Goal: Transaction & Acquisition: Purchase product/service

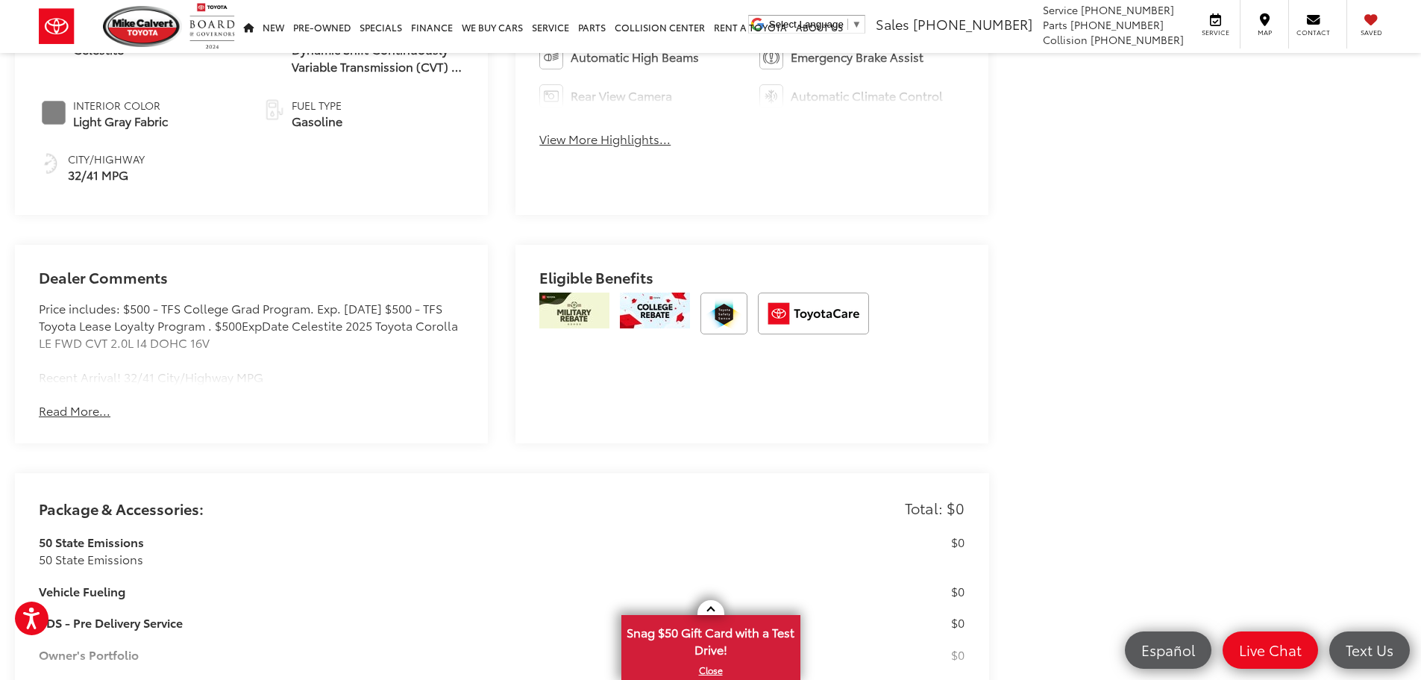
scroll to position [895, 0]
click at [67, 404] on button "Read More..." at bounding box center [75, 409] width 72 height 17
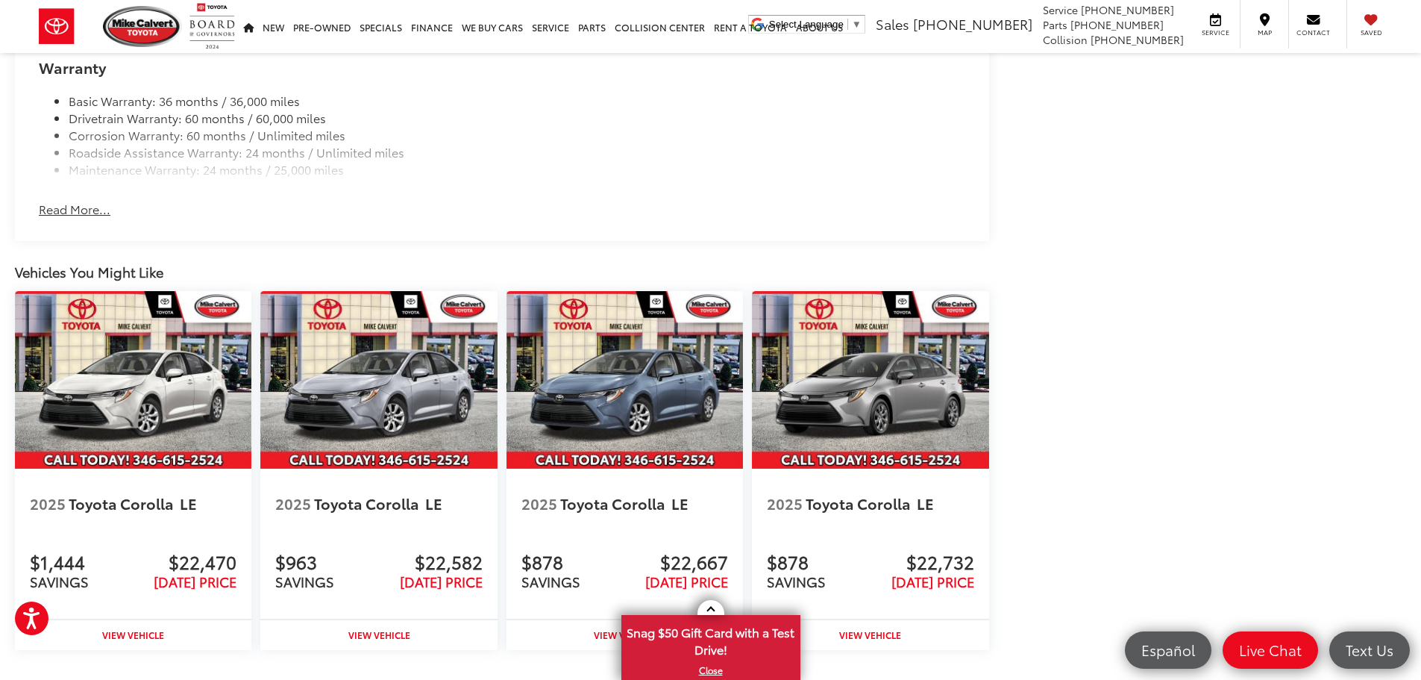
scroll to position [1940, 0]
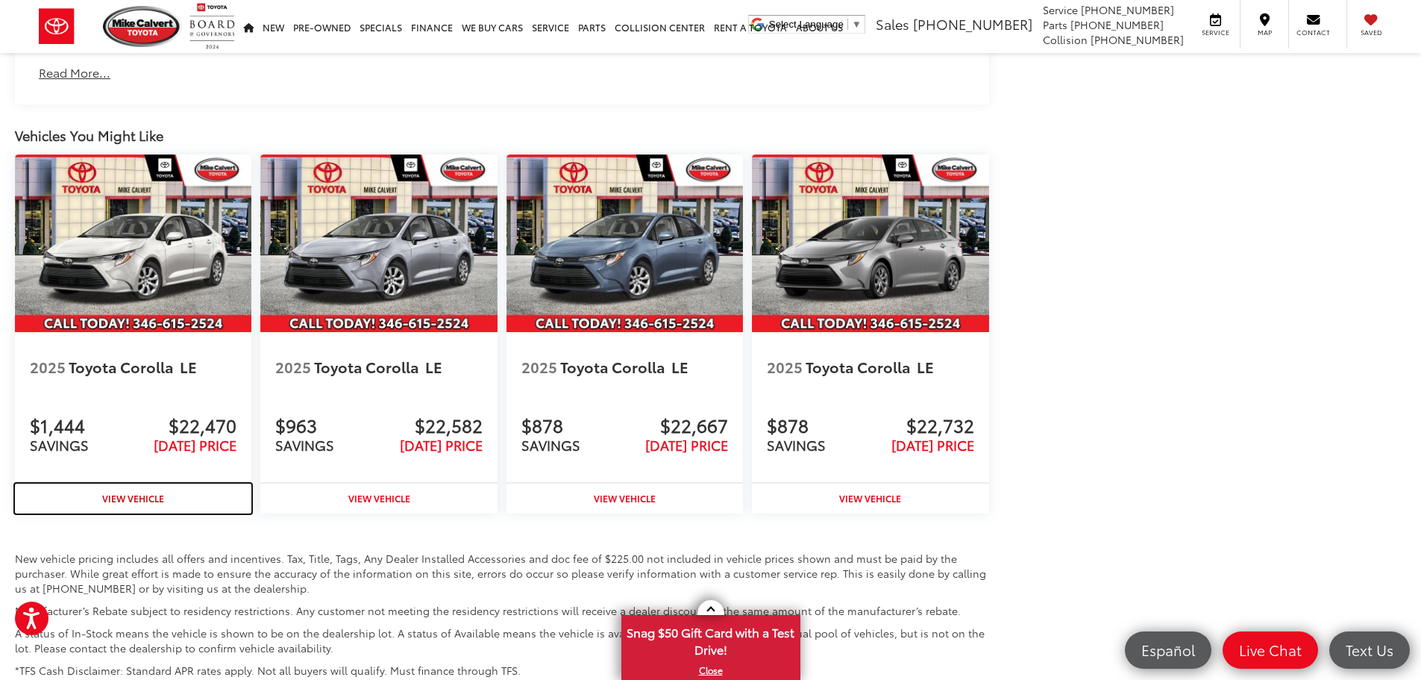
click at [154, 492] on strong "View Vehicle" at bounding box center [133, 498] width 62 height 13
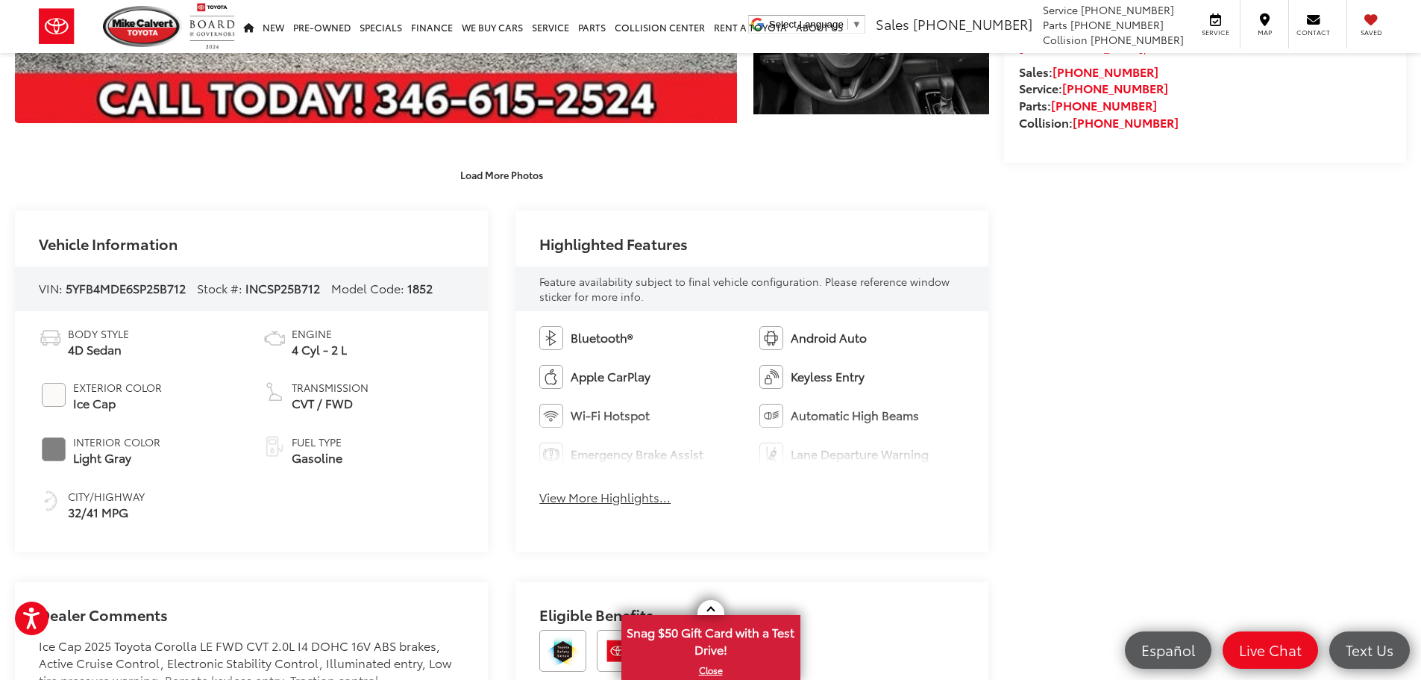
scroll to position [672, 0]
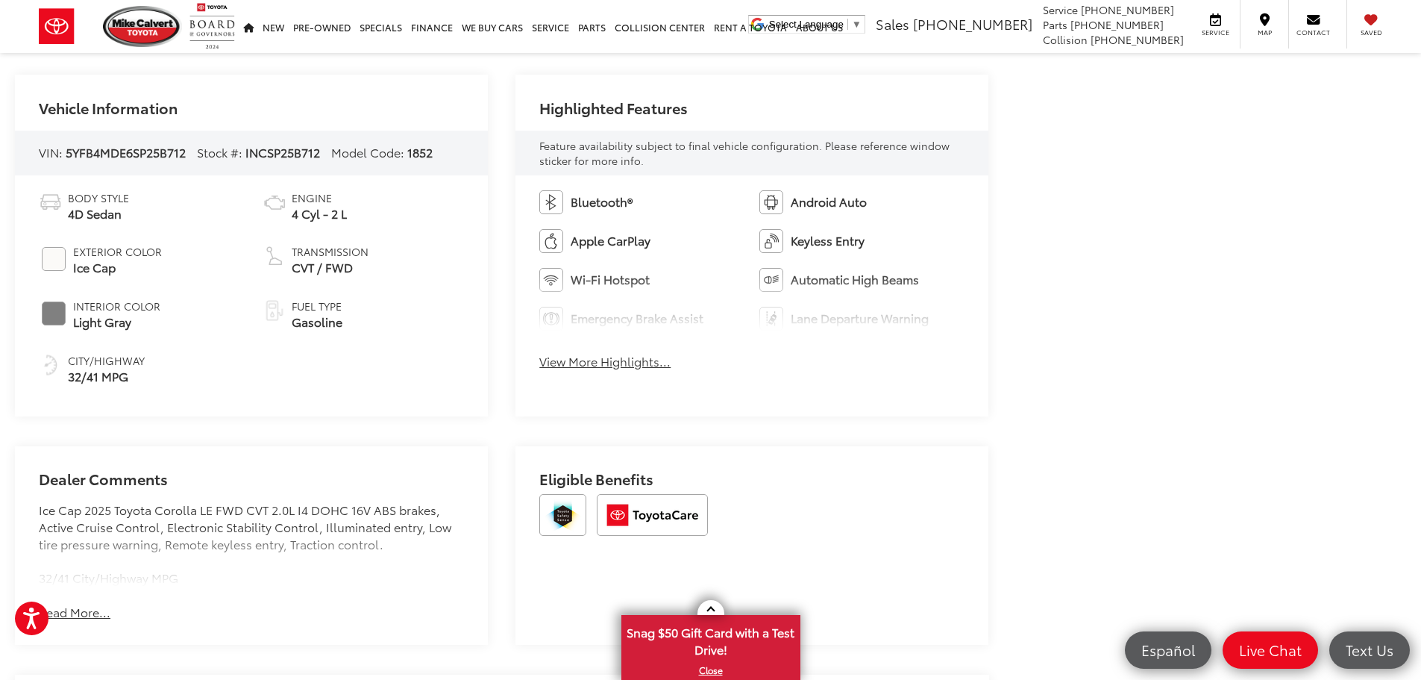
click at [647, 360] on button "View More Highlights..." at bounding box center [604, 361] width 131 height 17
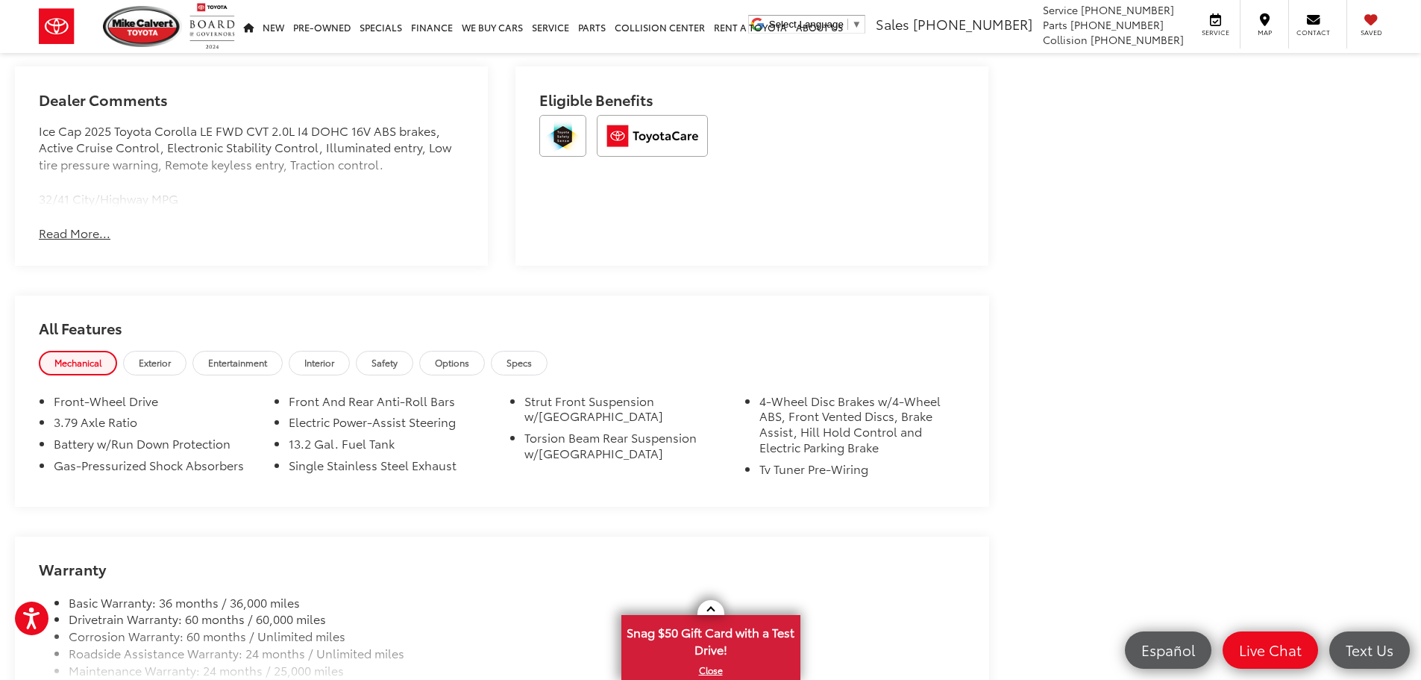
scroll to position [1119, 0]
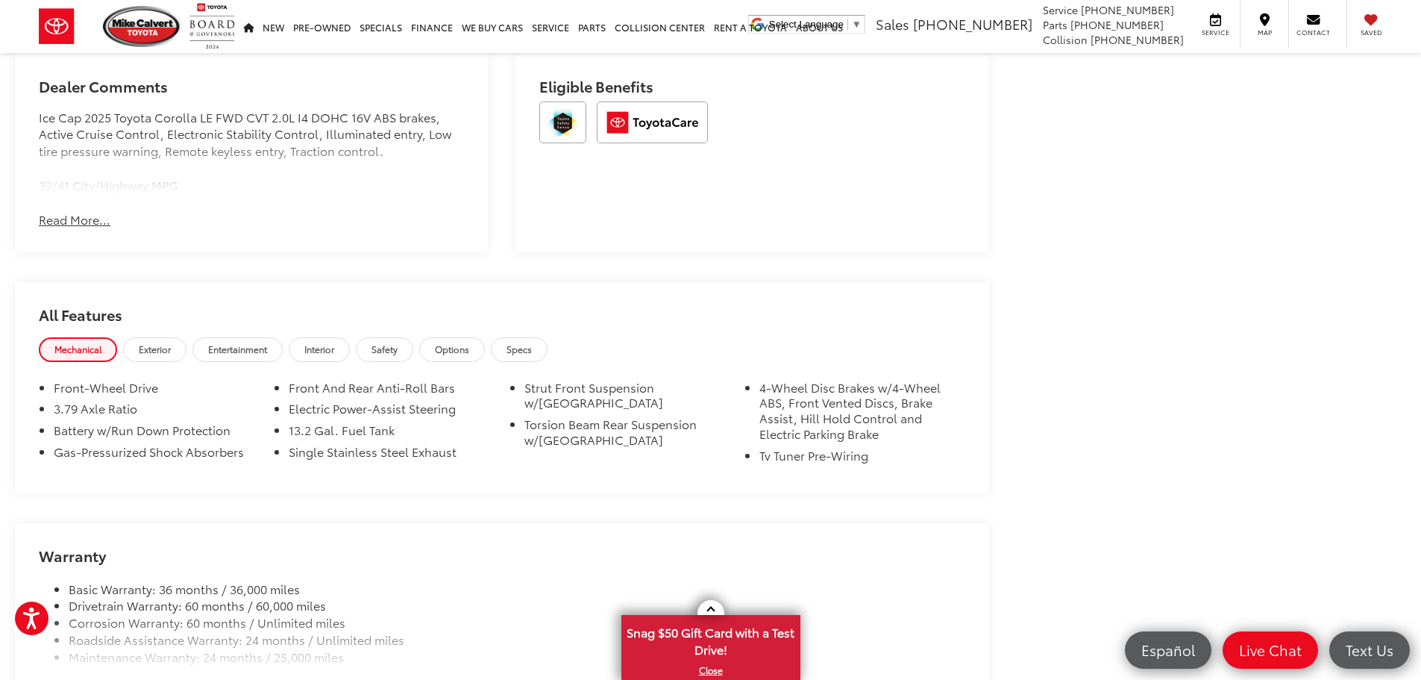
click at [83, 225] on button "Read More..." at bounding box center [75, 219] width 72 height 17
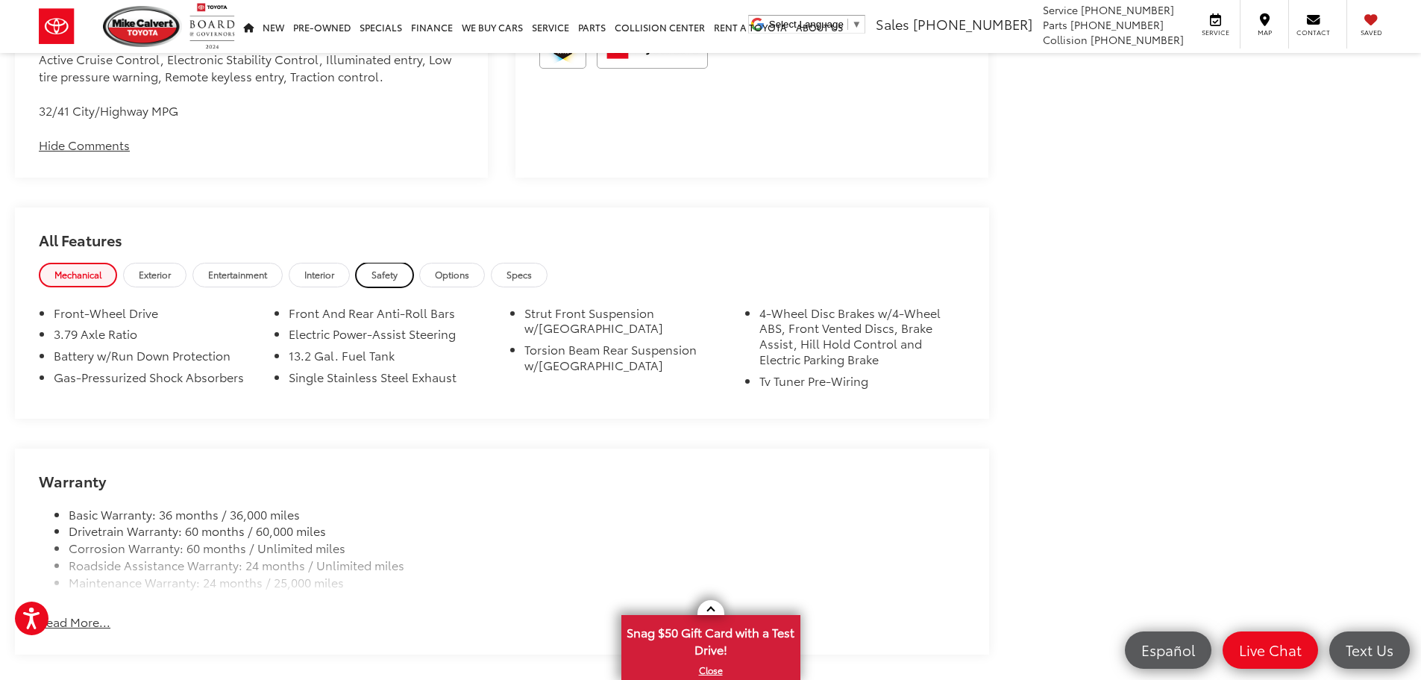
click at [370, 281] on link "Safety" at bounding box center [384, 275] width 57 height 25
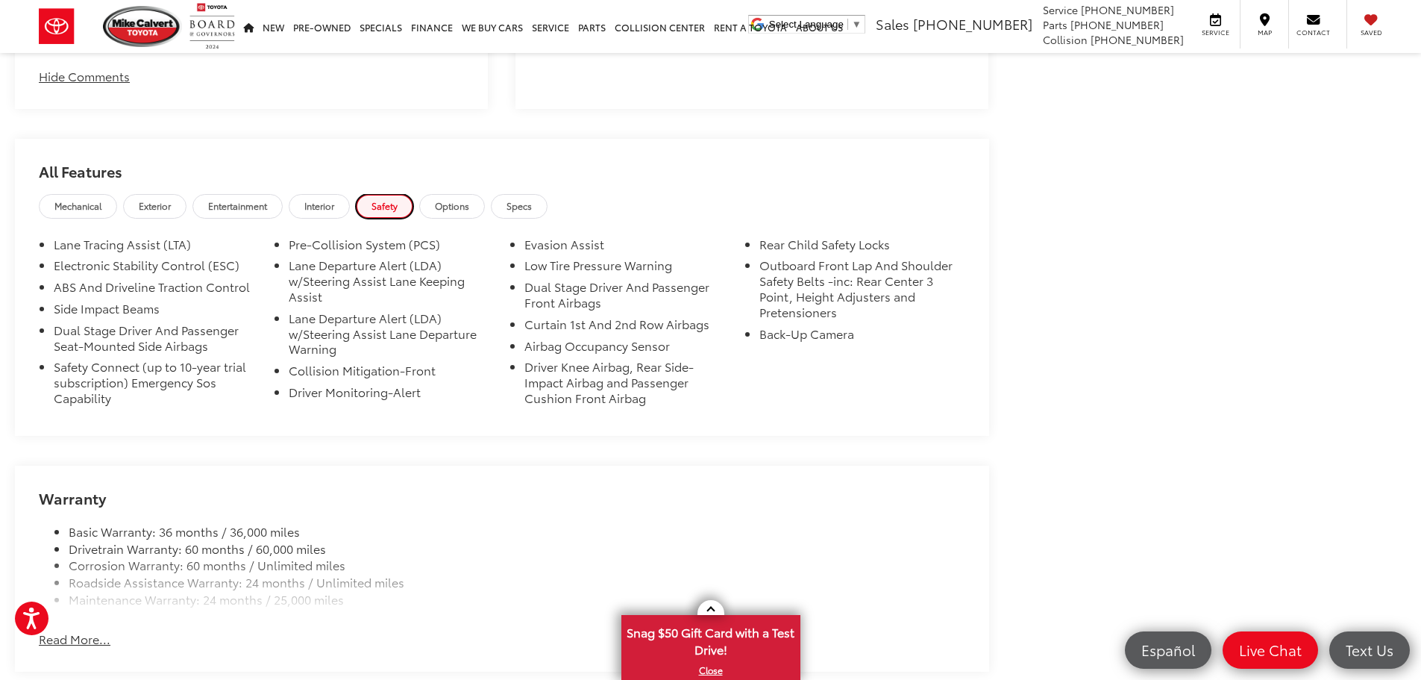
scroll to position [1268, 0]
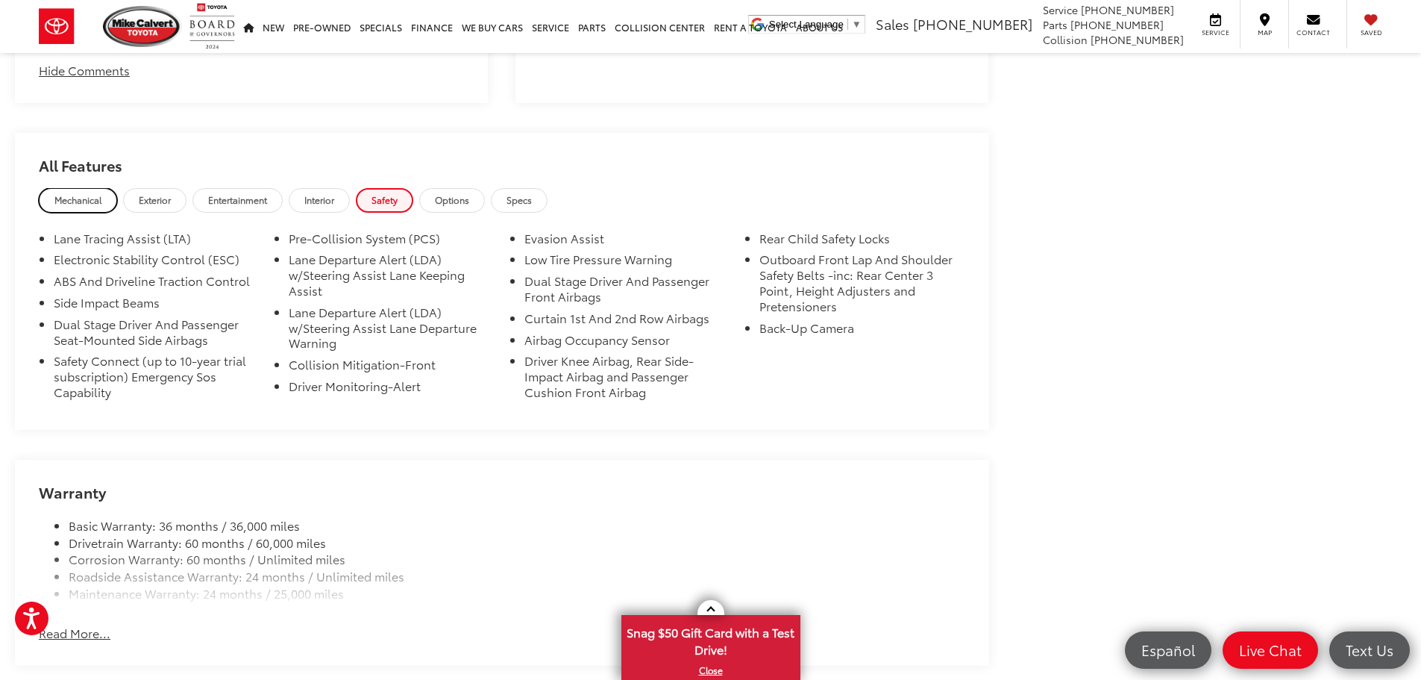
click at [97, 195] on span "Mechanical" at bounding box center [77, 199] width 47 height 13
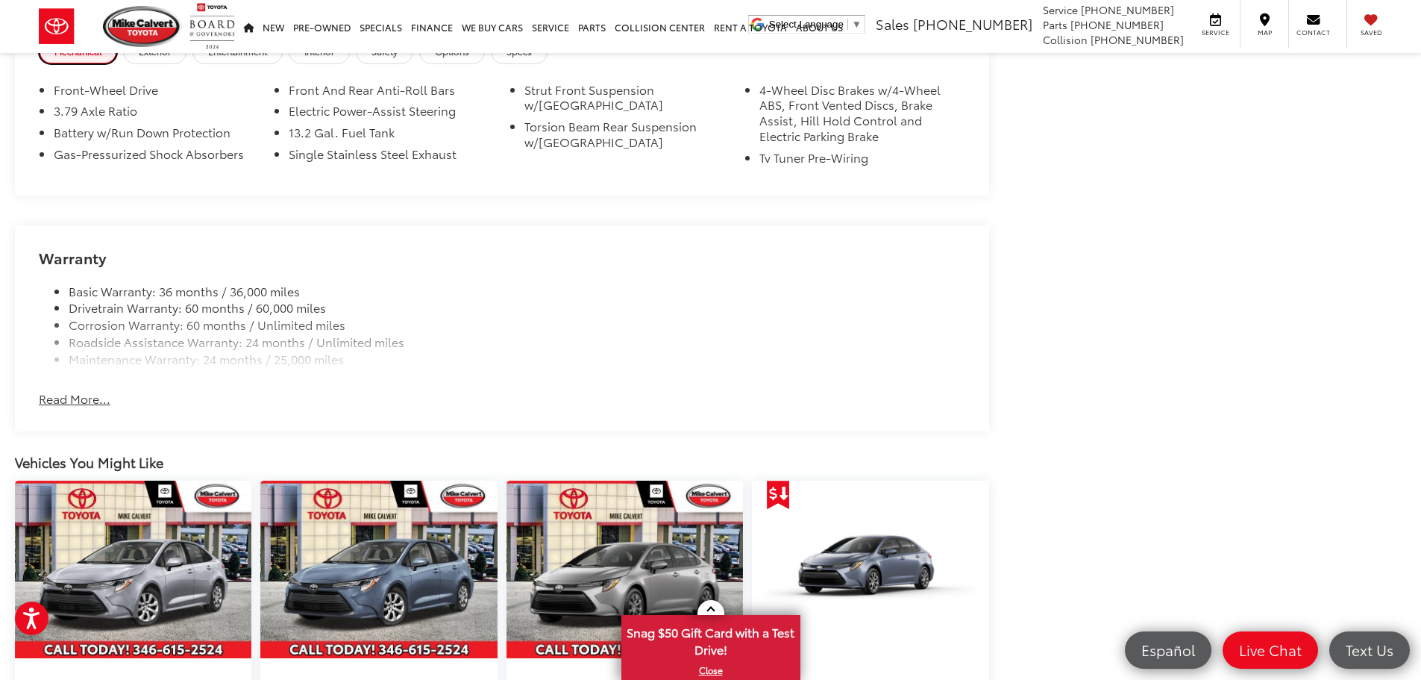
scroll to position [1418, 0]
click at [96, 403] on button "Read More..." at bounding box center [75, 398] width 72 height 17
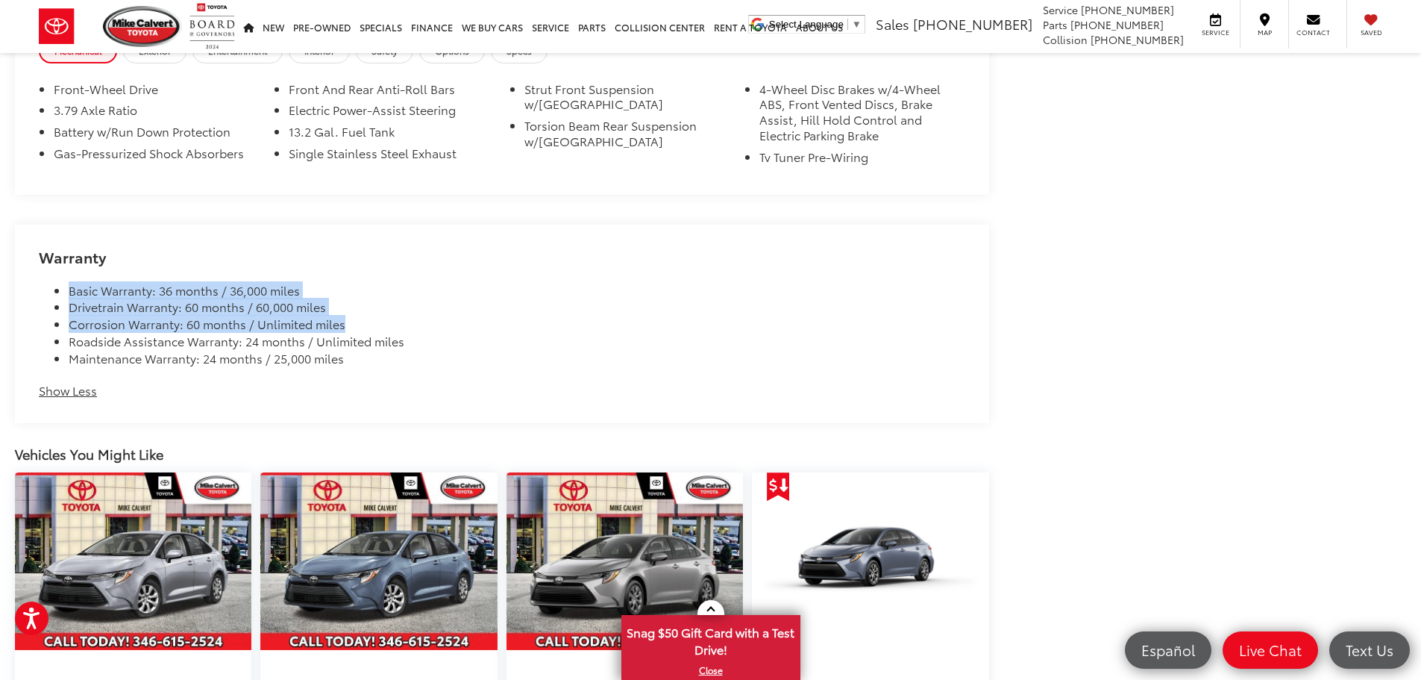
drag, startPoint x: 70, startPoint y: 290, endPoint x: 404, endPoint y: 322, distance: 335.8
click at [404, 322] on ul "Basic Warranty: 36 months / 36,000 miles Drivetrain Warranty: 60 months / 60,00…" at bounding box center [502, 324] width 926 height 85
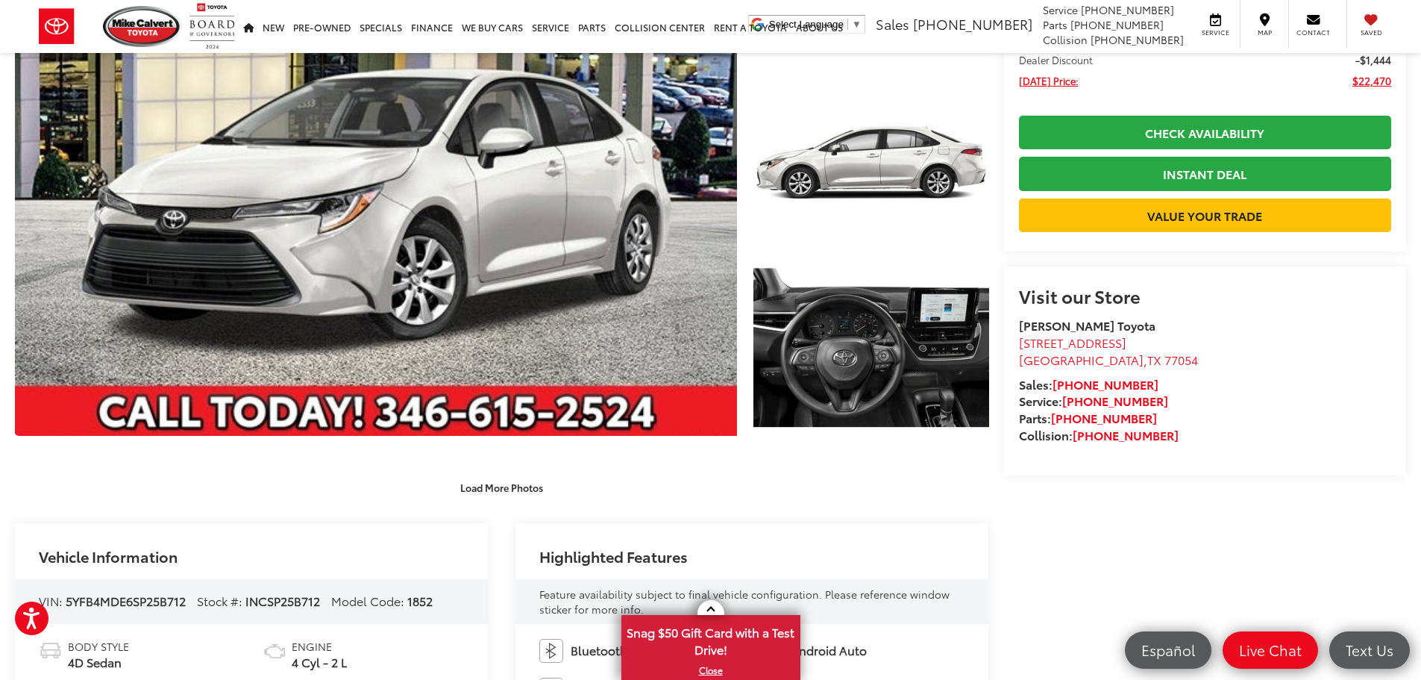
scroll to position [0, 0]
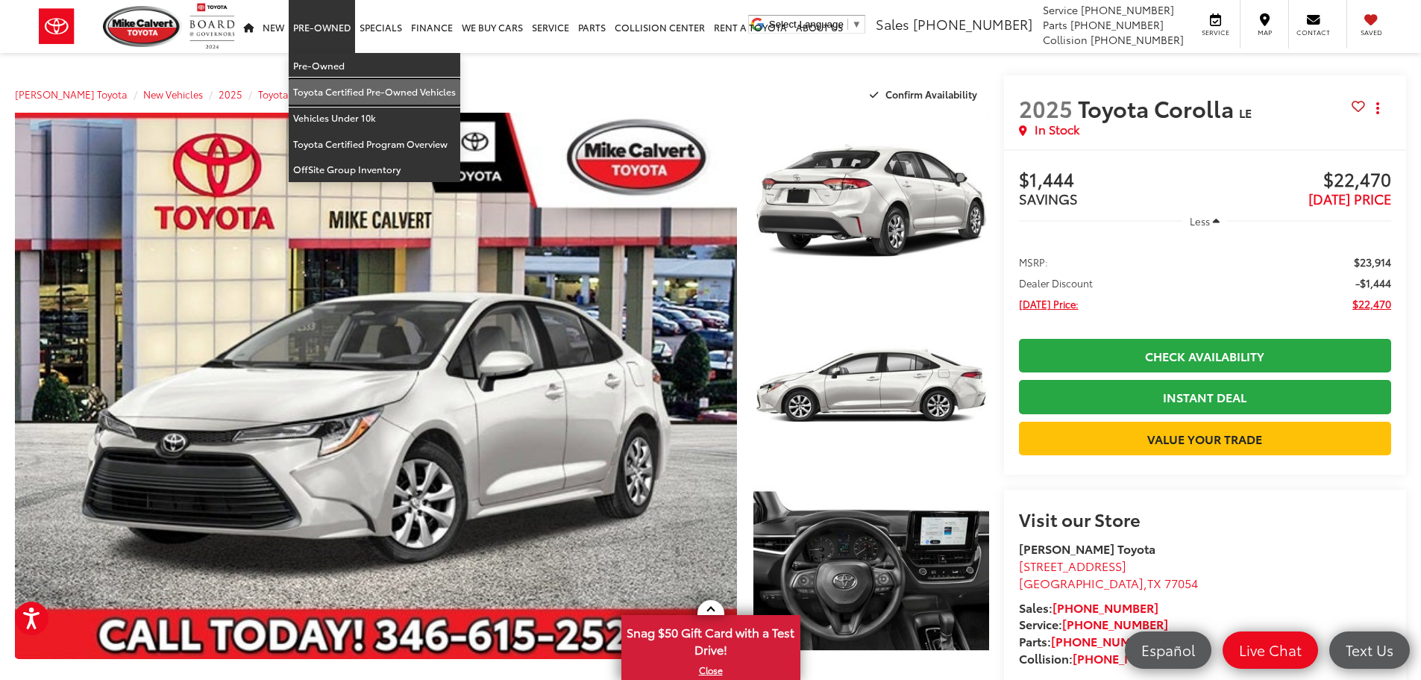
click at [352, 84] on link "Toyota Certified Pre-Owned Vehicles" at bounding box center [375, 92] width 172 height 26
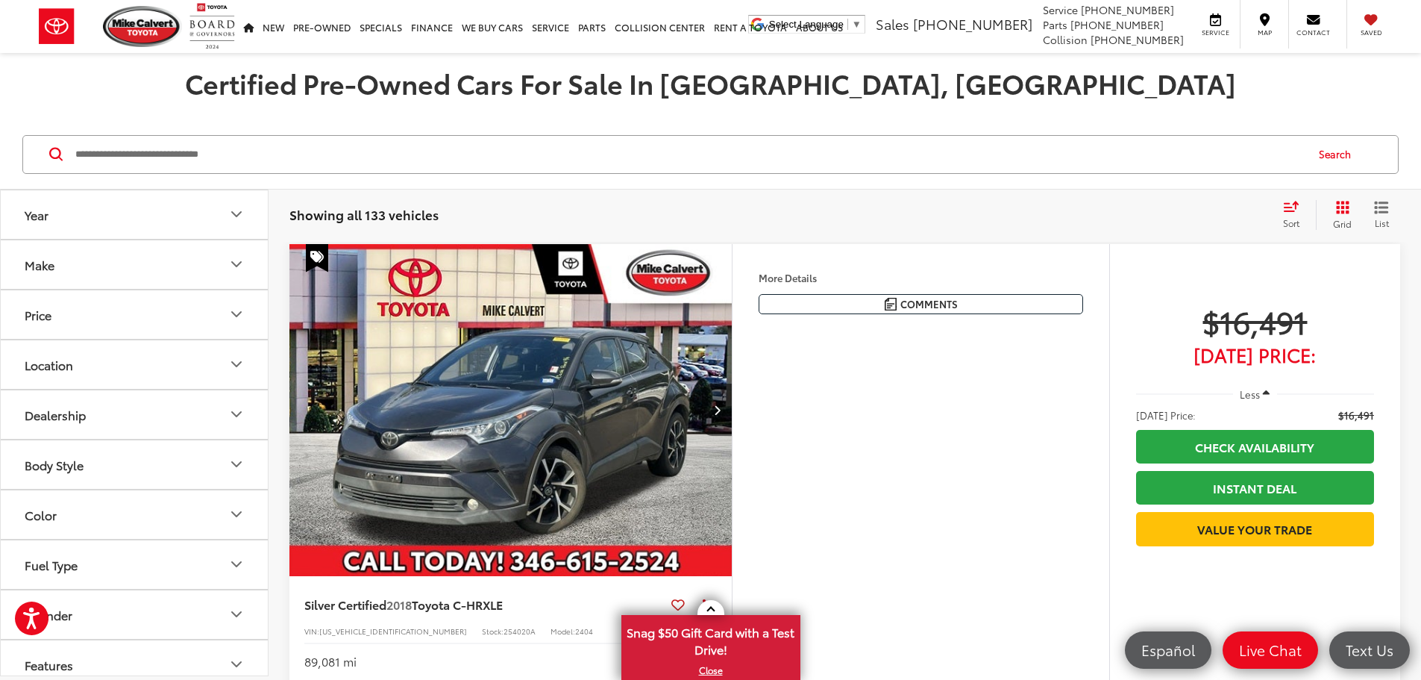
click at [1263, 395] on icon "button" at bounding box center [1266, 393] width 7 height 11
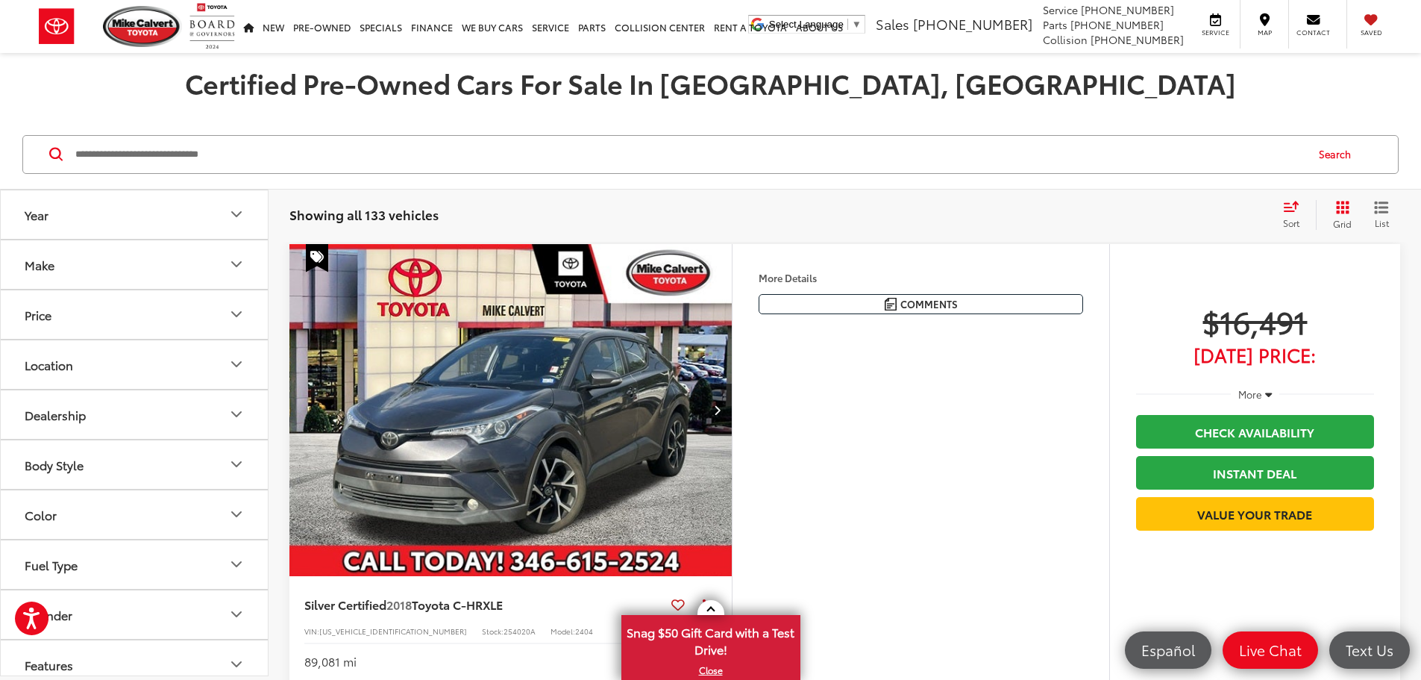
click at [1266, 390] on icon "button" at bounding box center [1269, 393] width 7 height 11
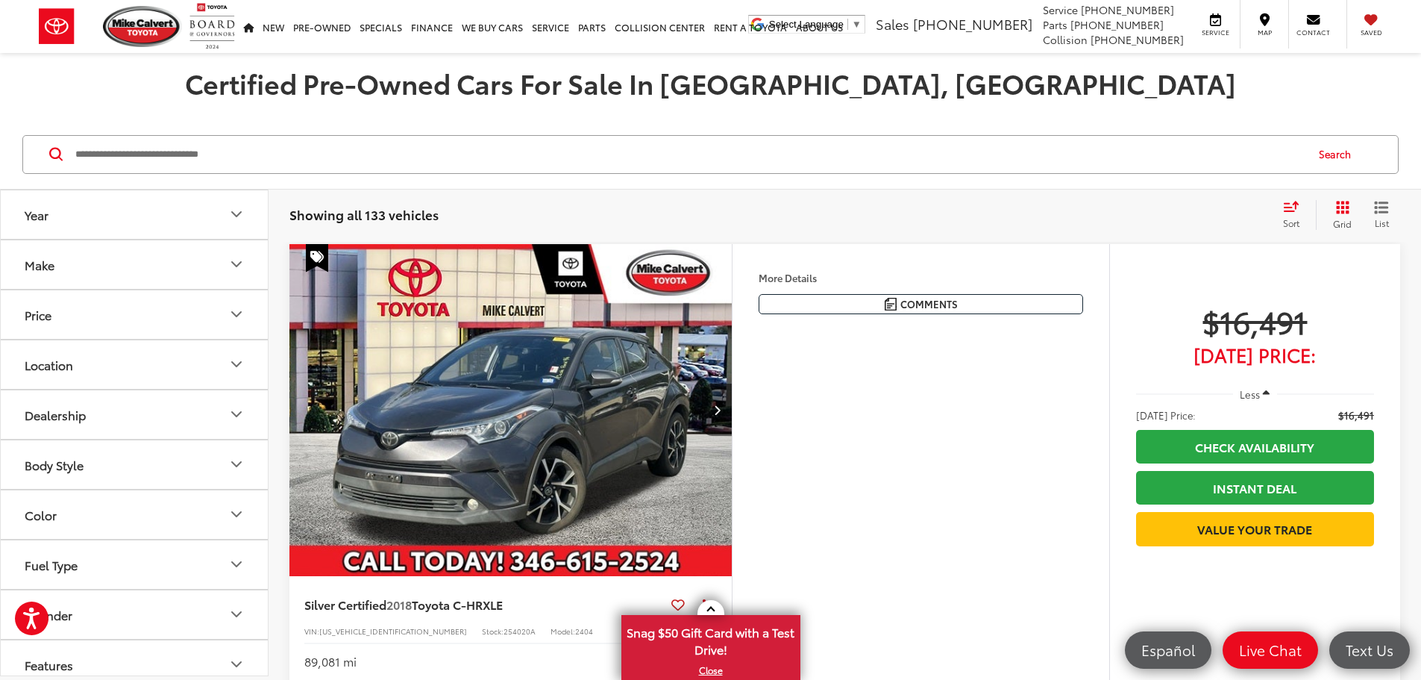
click at [0, 0] on button "More..." at bounding box center [0, 0] width 0 height 0
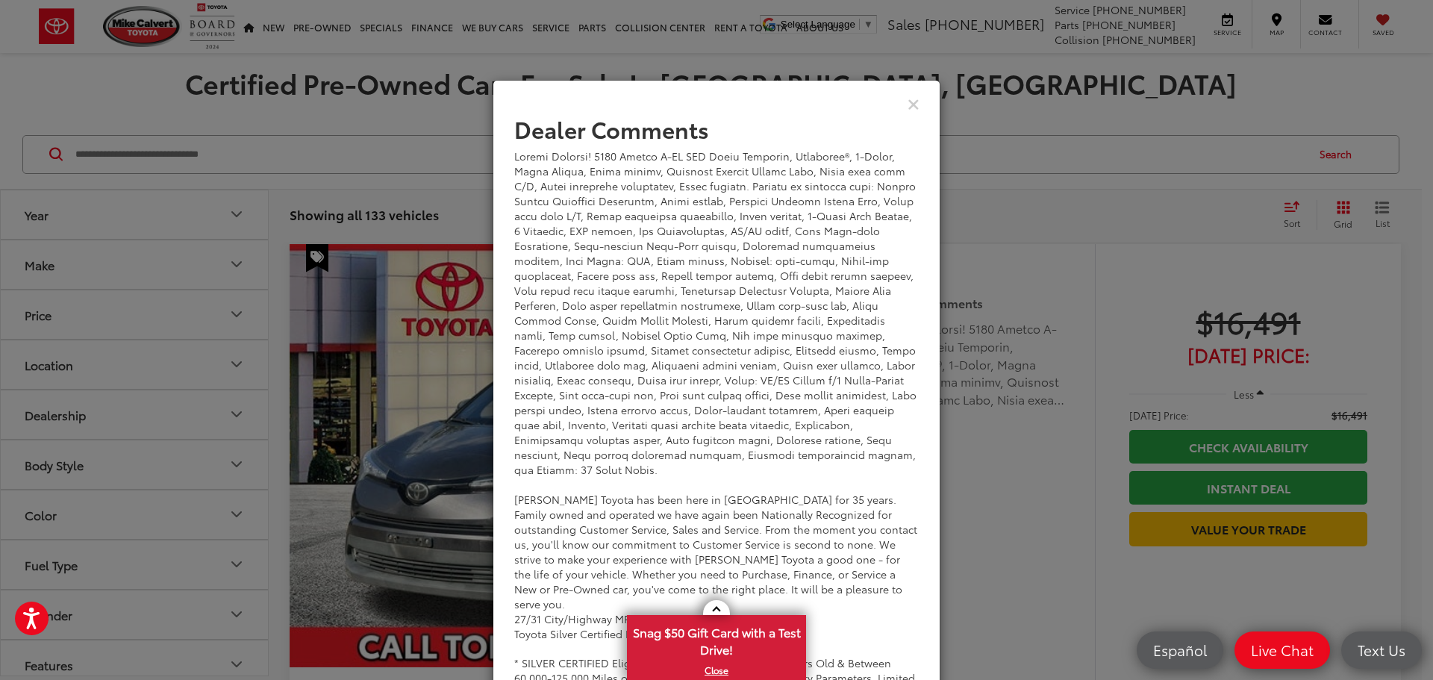
click at [908, 113] on div "View Comments" at bounding box center [716, 103] width 448 height 57
click at [908, 101] on icon "Close" at bounding box center [913, 104] width 12 height 16
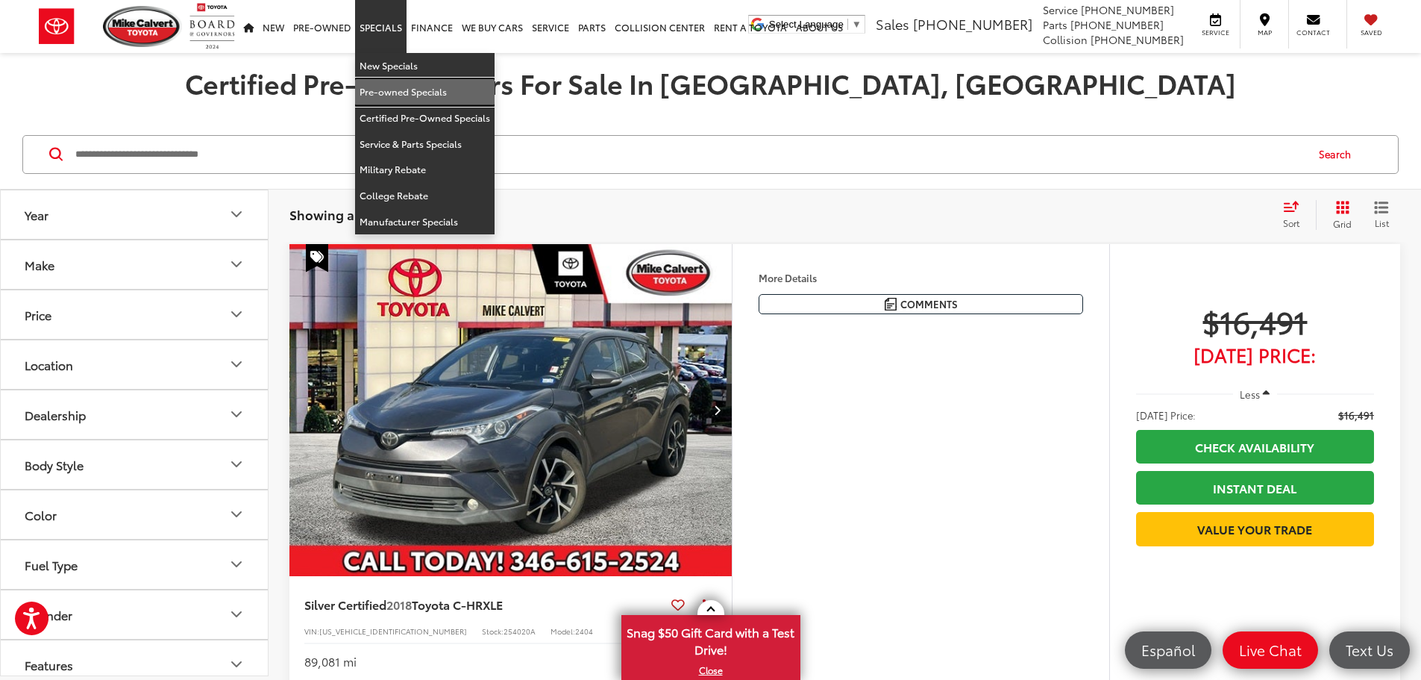
click at [392, 91] on link "Pre-owned Specials" at bounding box center [425, 92] width 140 height 26
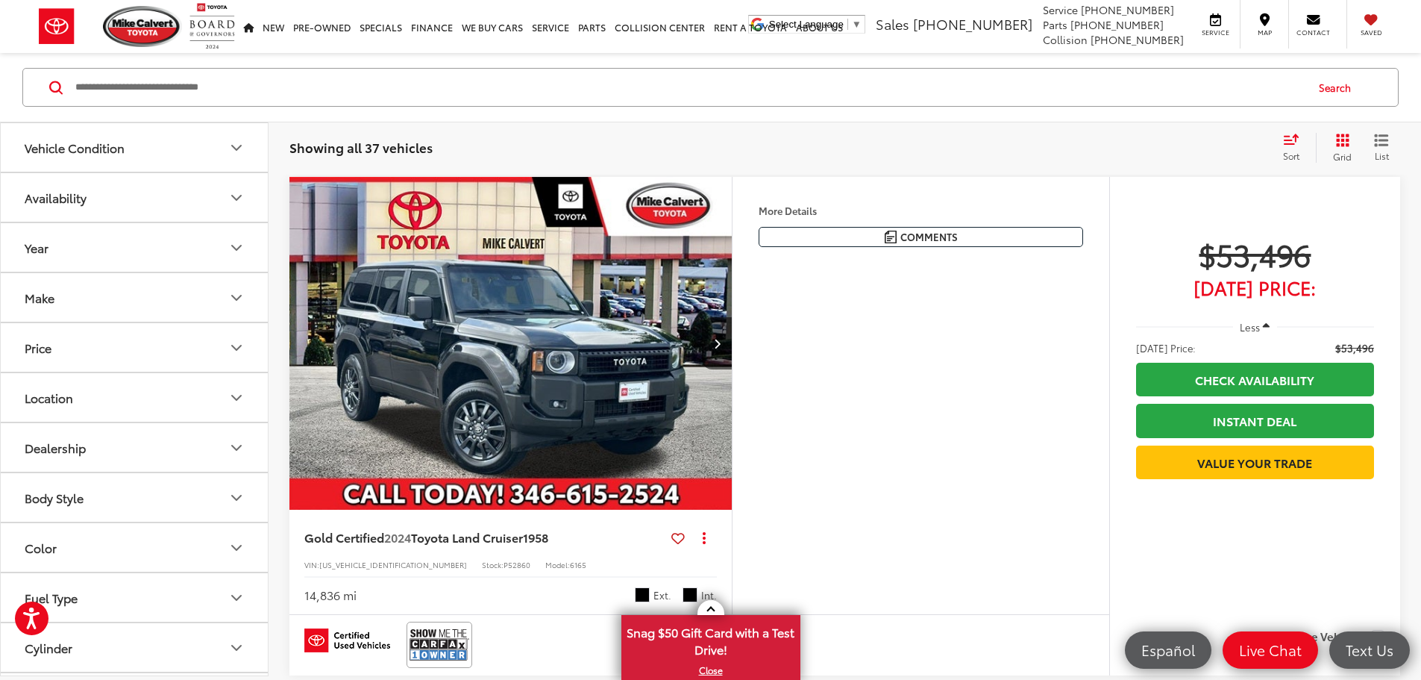
click at [1263, 325] on icon "button" at bounding box center [1266, 326] width 7 height 11
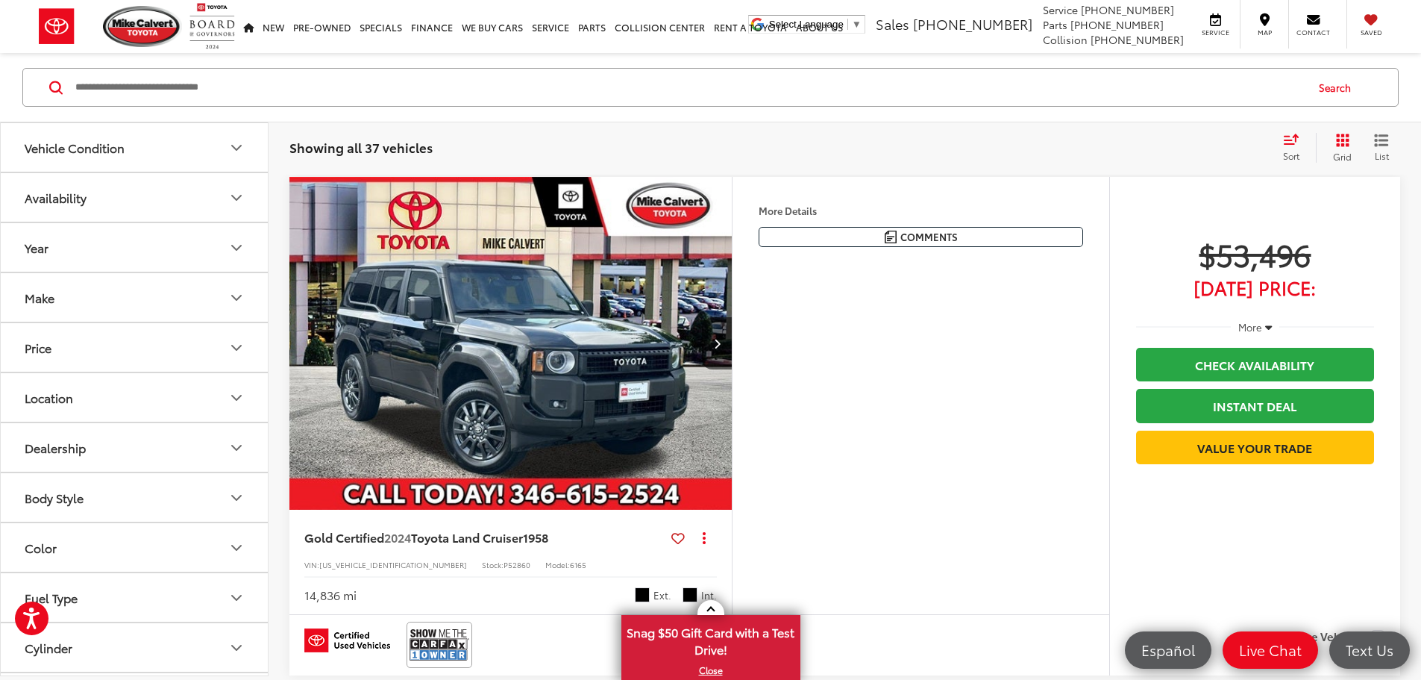
click at [1266, 325] on icon "button" at bounding box center [1269, 326] width 7 height 11
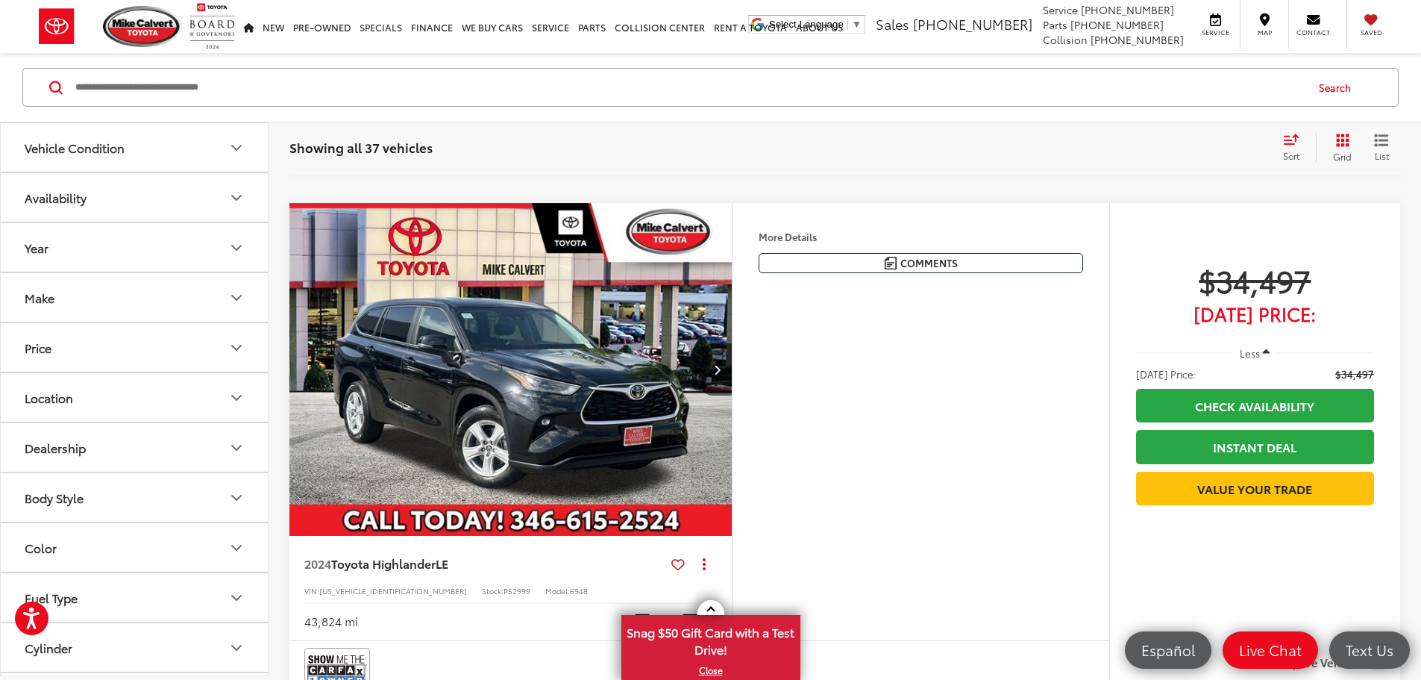
scroll to position [1940, 0]
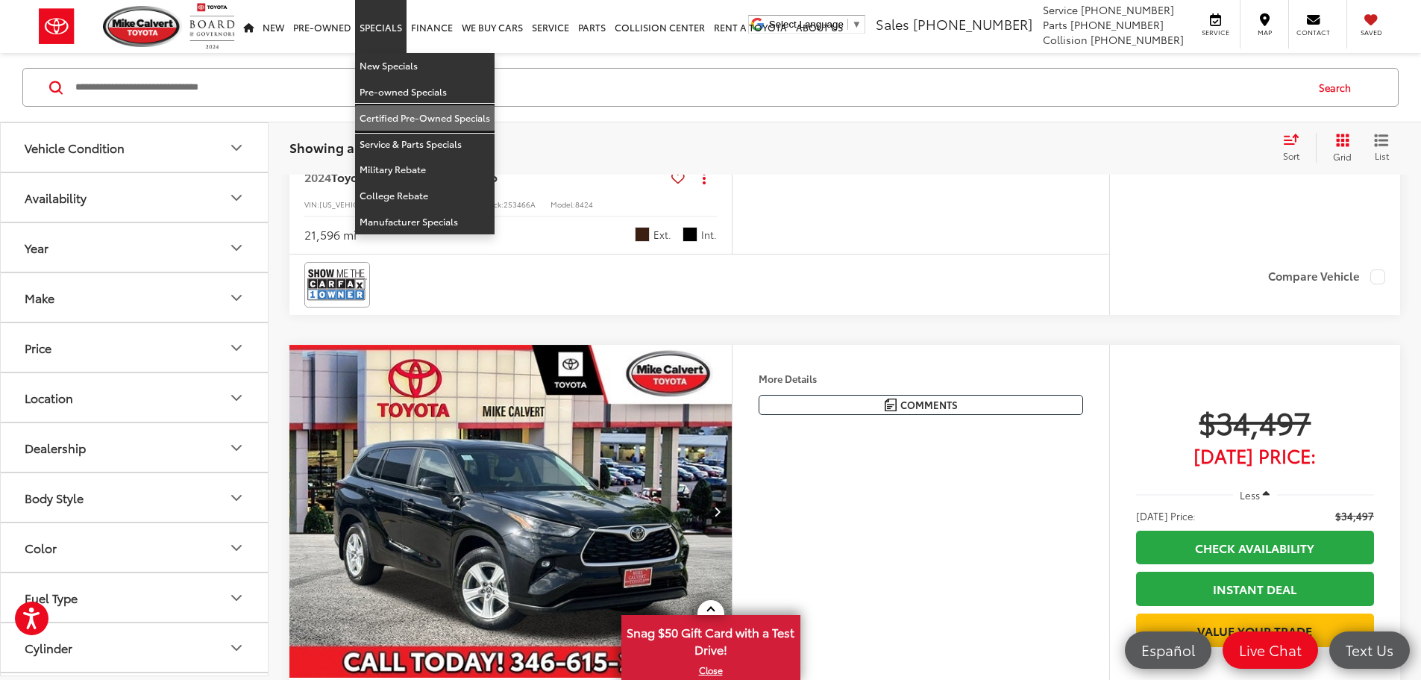
click at [419, 113] on link "Certified Pre-Owned Specials" at bounding box center [425, 118] width 140 height 26
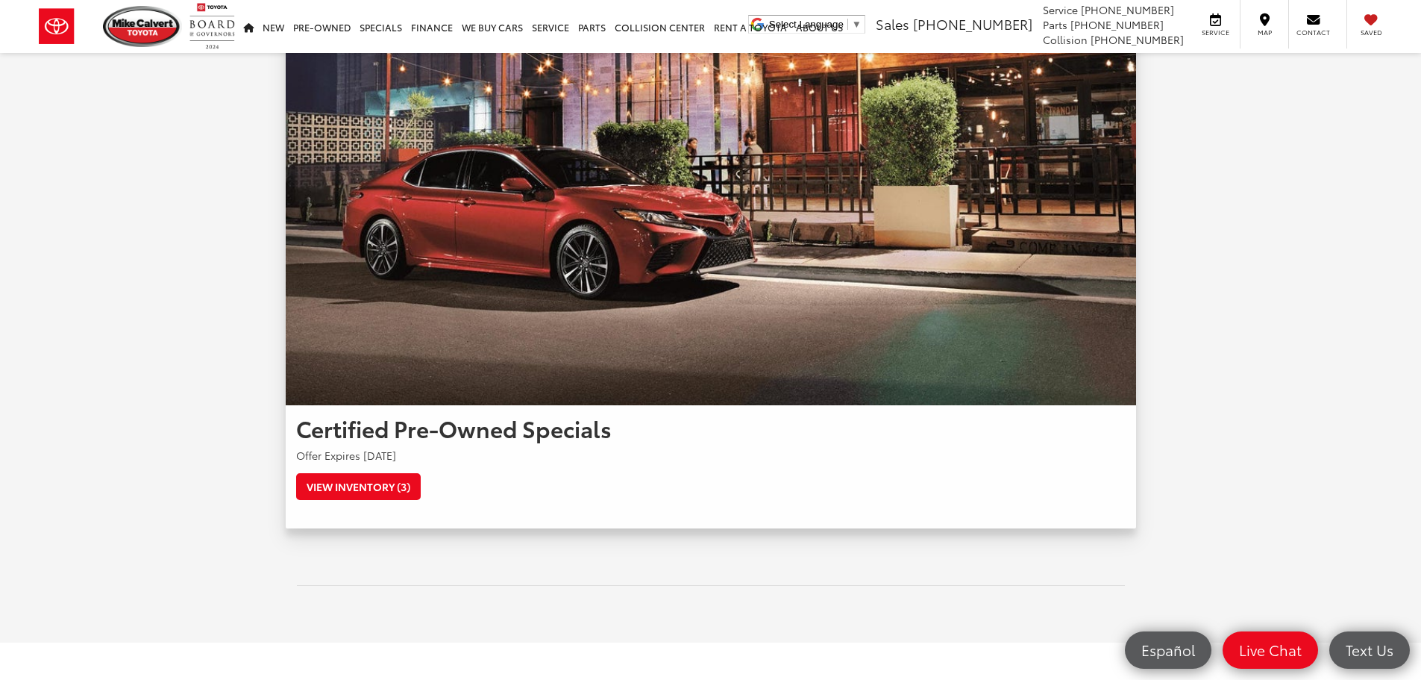
scroll to position [211, 0]
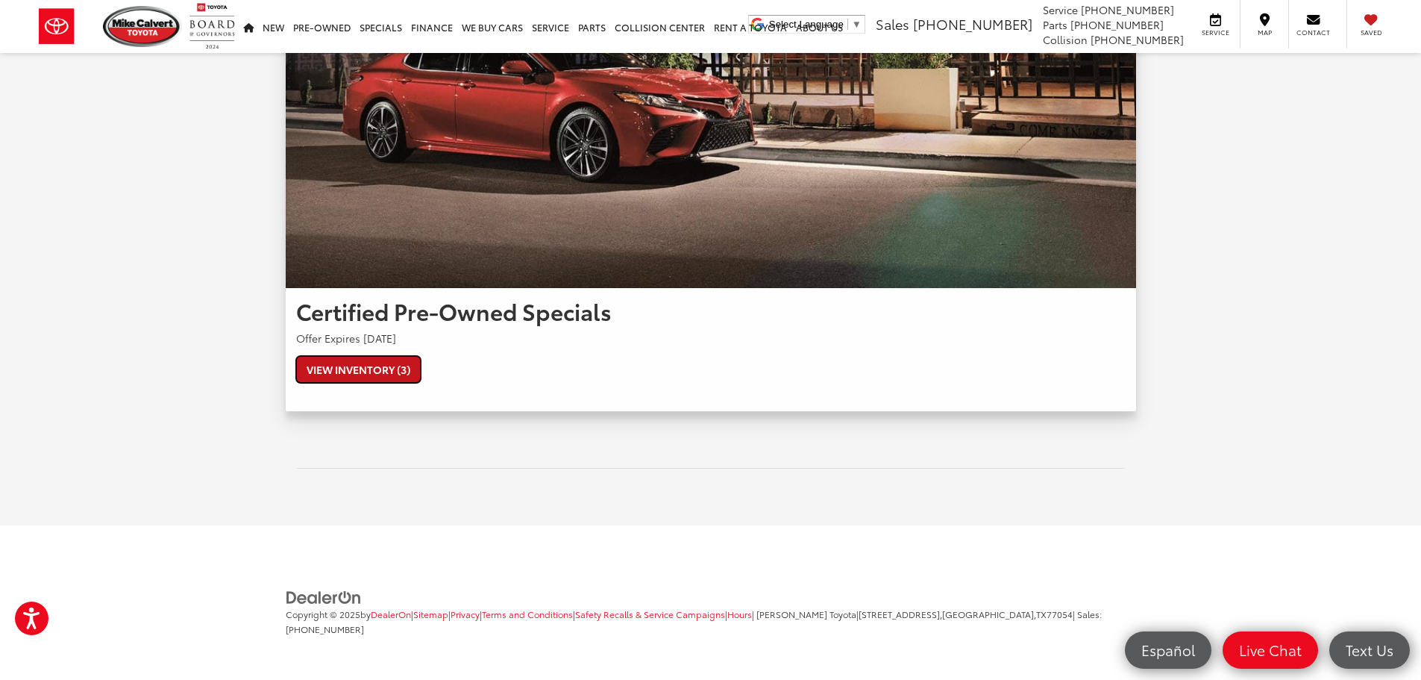
click at [403, 366] on link "View Inventory (3)" at bounding box center [358, 369] width 125 height 27
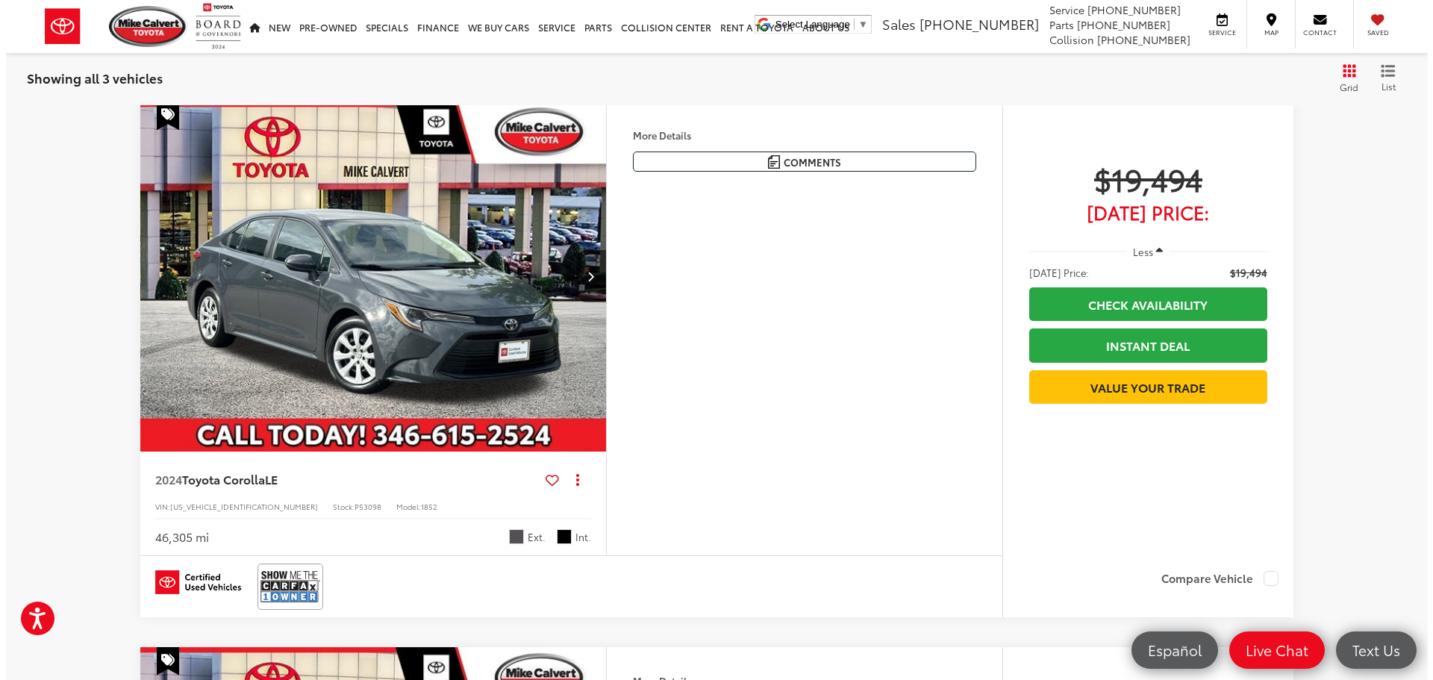
scroll to position [500, 0]
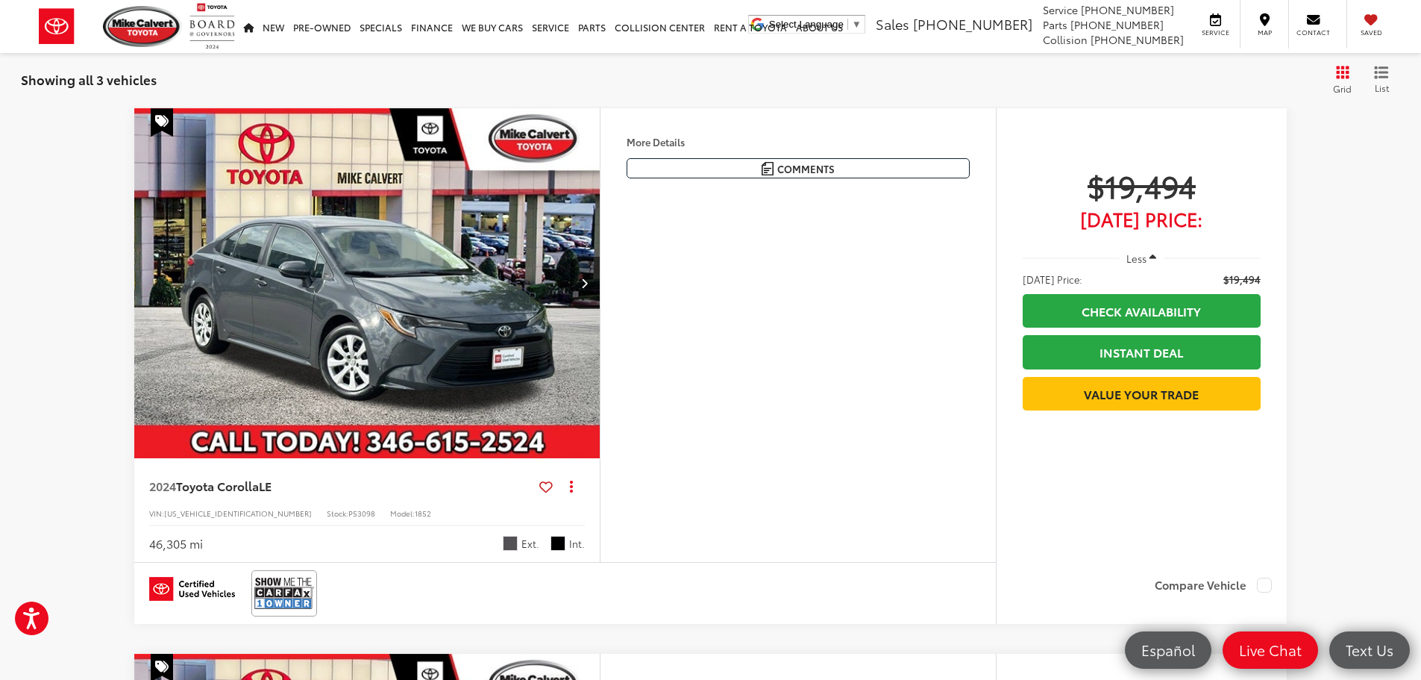
click at [0, 0] on button "More..." at bounding box center [0, 0] width 0 height 0
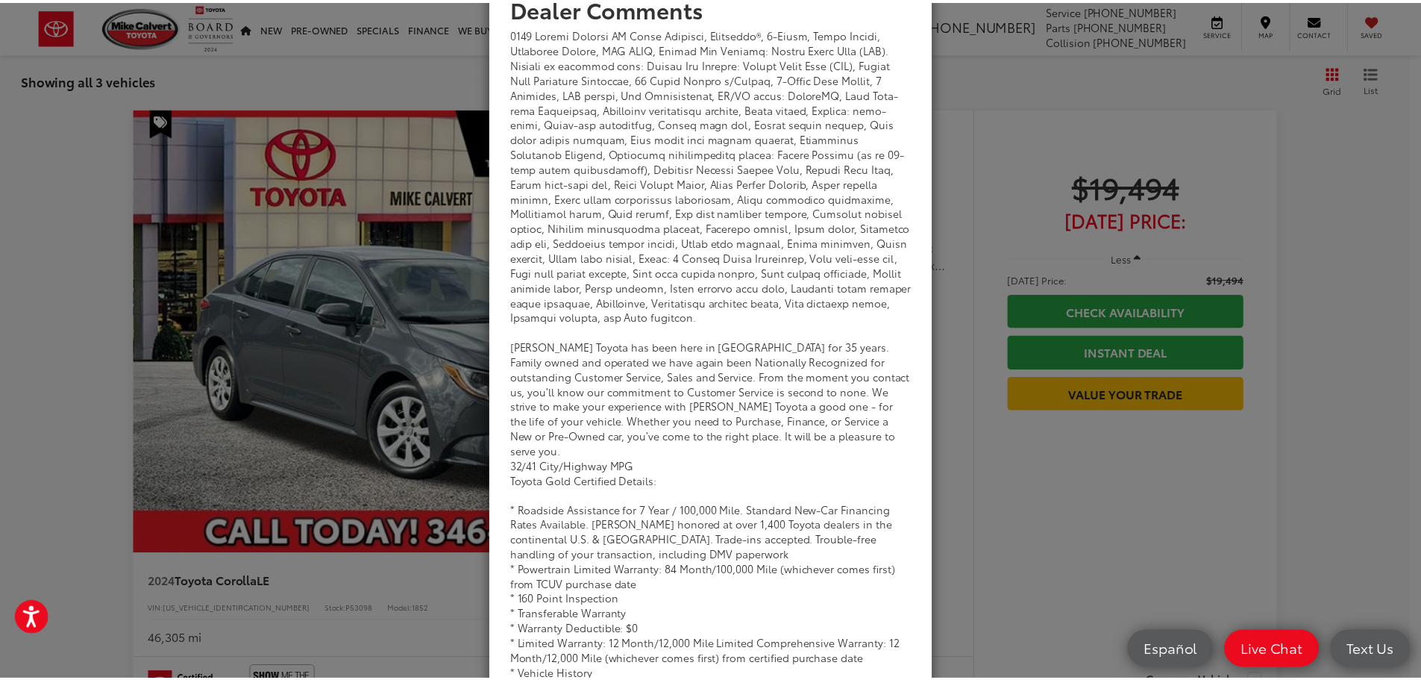
scroll to position [50, 0]
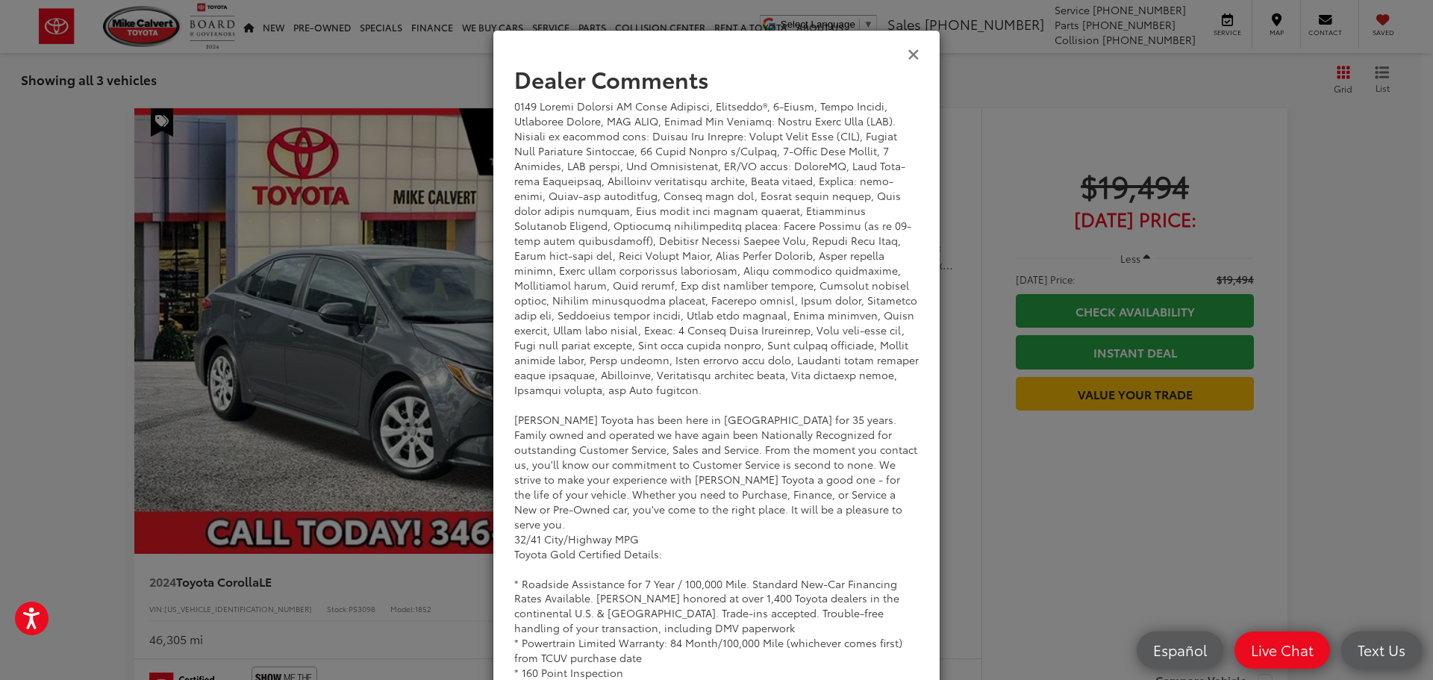
click at [910, 47] on icon "Close" at bounding box center [913, 54] width 12 height 16
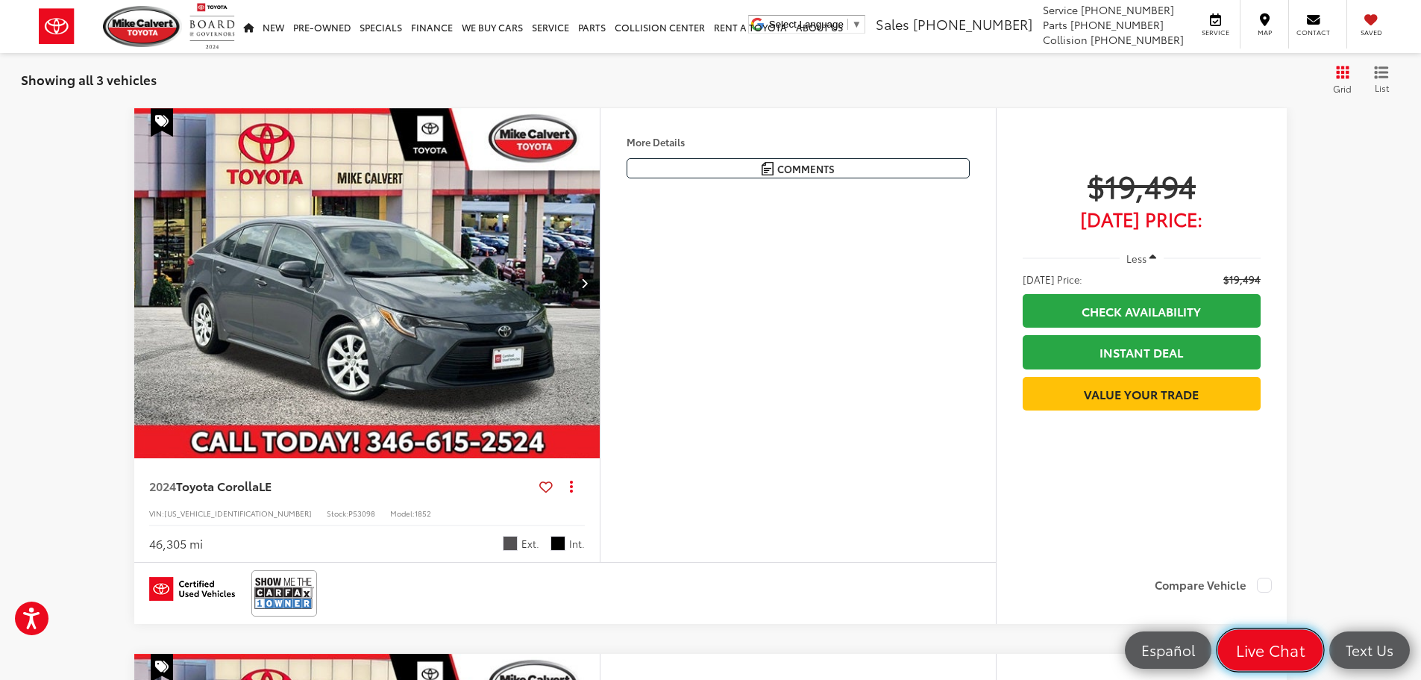
click at [1273, 655] on span "Live Chat" at bounding box center [1270, 649] width 85 height 21
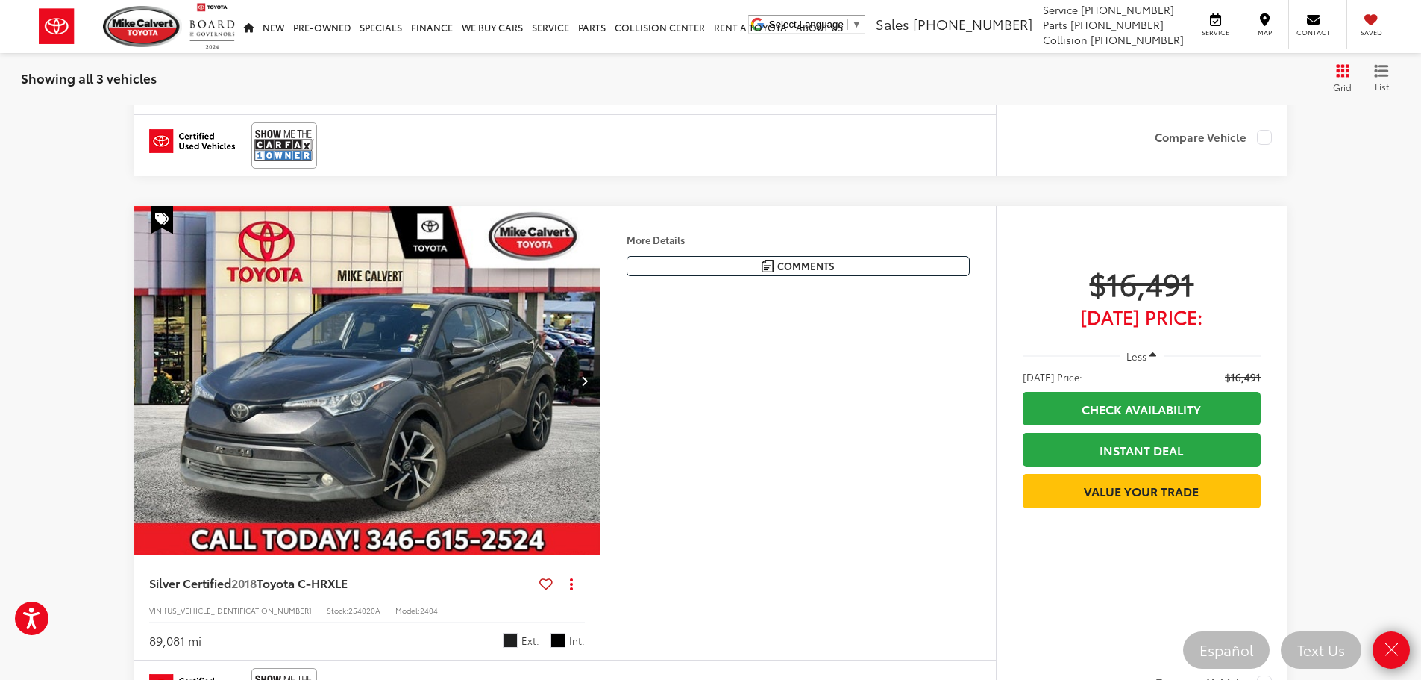
scroll to position [798, 0]
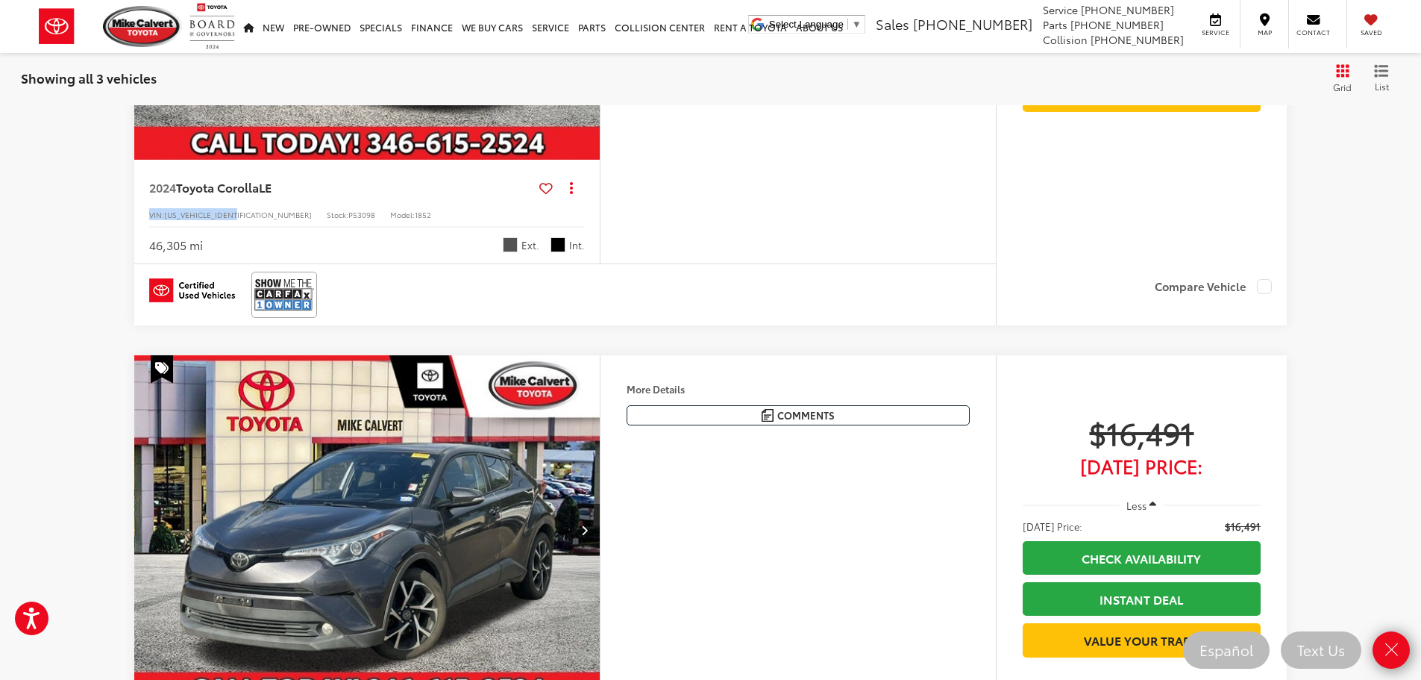
drag, startPoint x: 246, startPoint y: 313, endPoint x: 151, endPoint y: 315, distance: 94.8
click at [151, 219] on div "VIN: [US_VEHICLE_IDENTIFICATION_NUMBER] Stock: P53098 Model: 1852" at bounding box center [367, 213] width 436 height 10
copy div "VIN: 5YFB4MDE6RP089473"
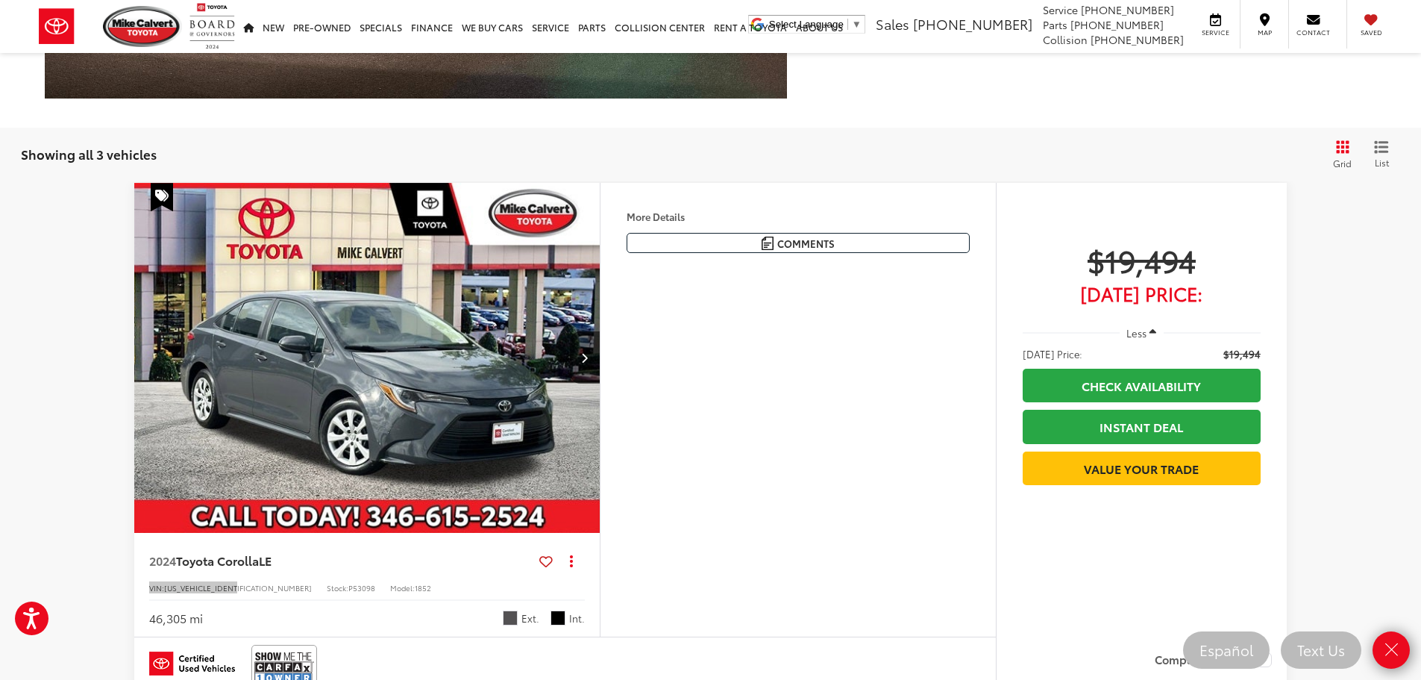
scroll to position [649, 0]
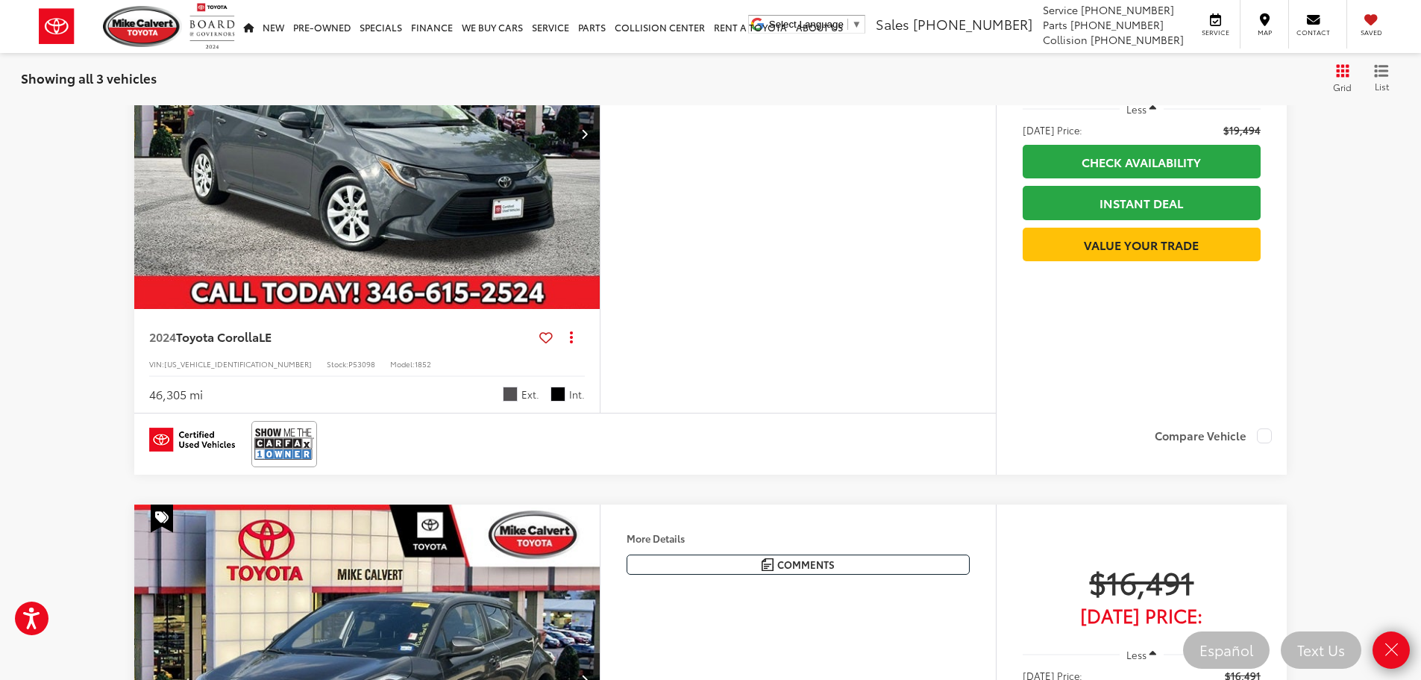
click at [1021, 384] on div "Track Price $19,494 Today's Price: Less Today's Price: $19,494 Check Availabili…" at bounding box center [1141, 188] width 291 height 458
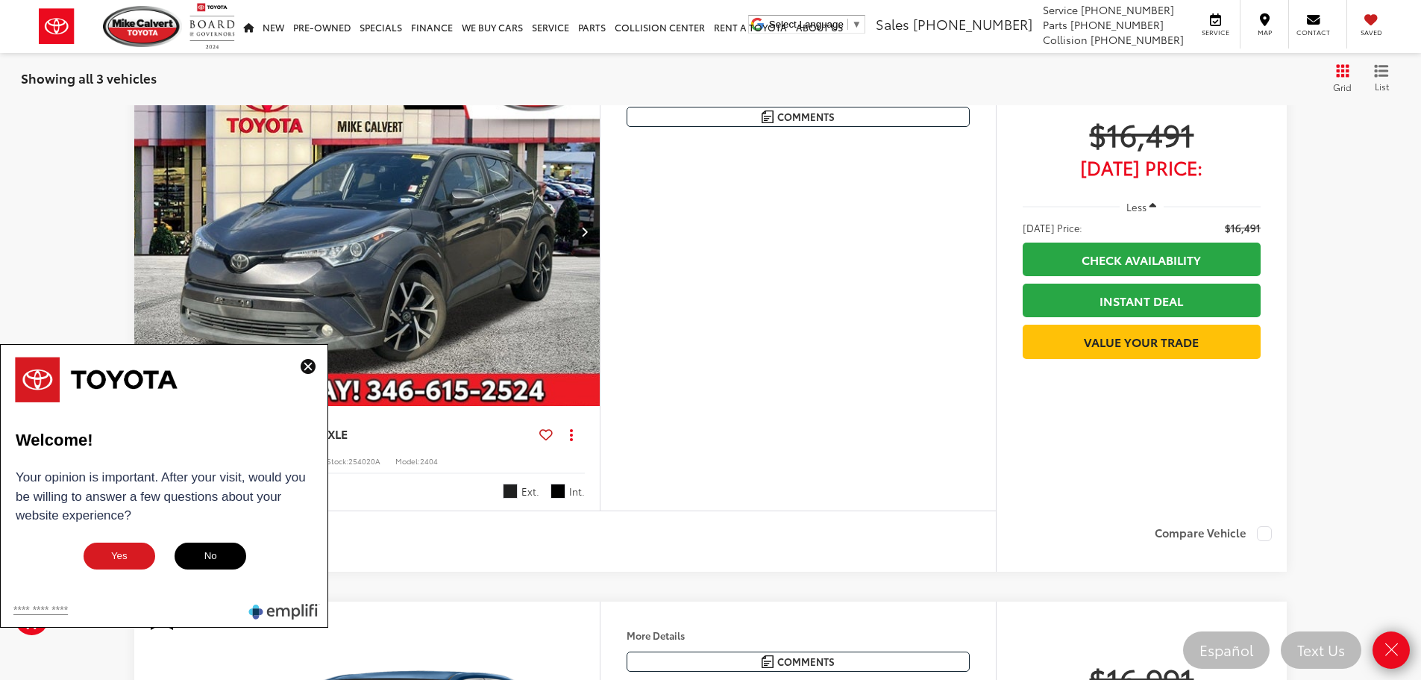
scroll to position [1321, 0]
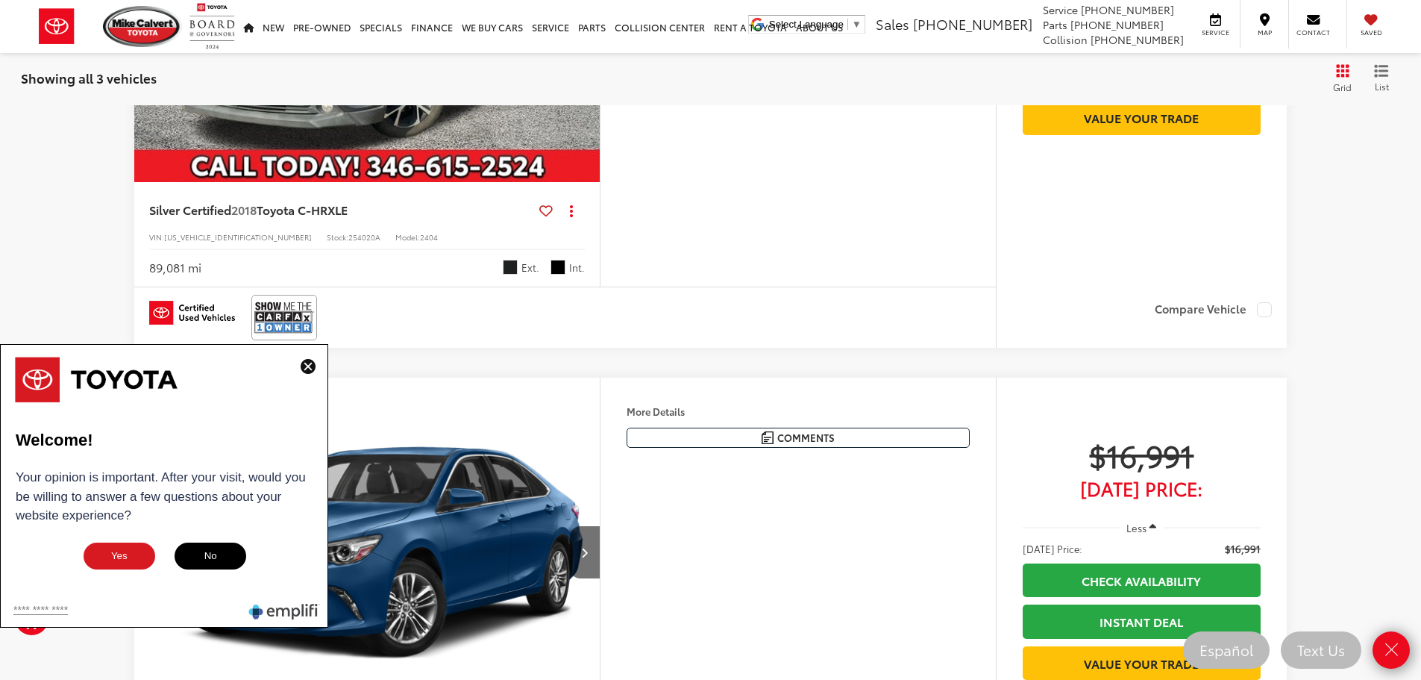
click at [305, 367] on img at bounding box center [308, 366] width 15 height 15
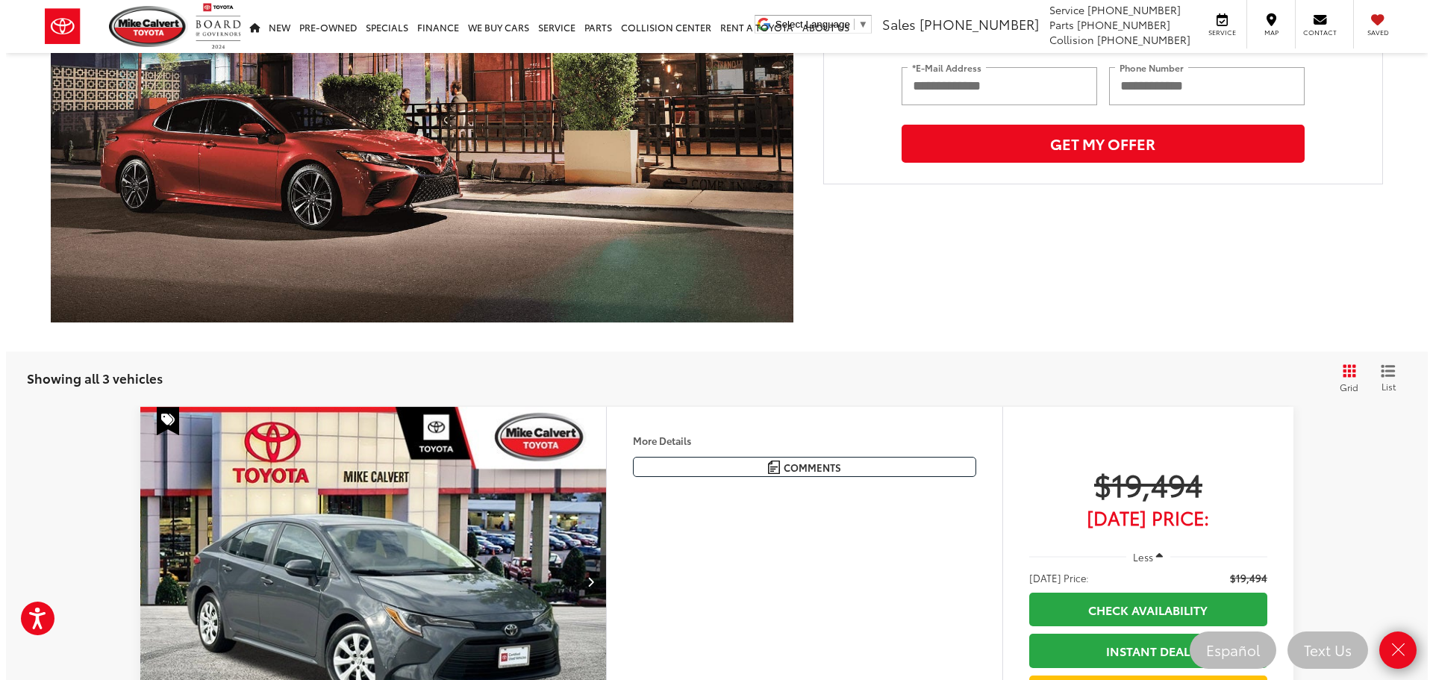
scroll to position [351, 0]
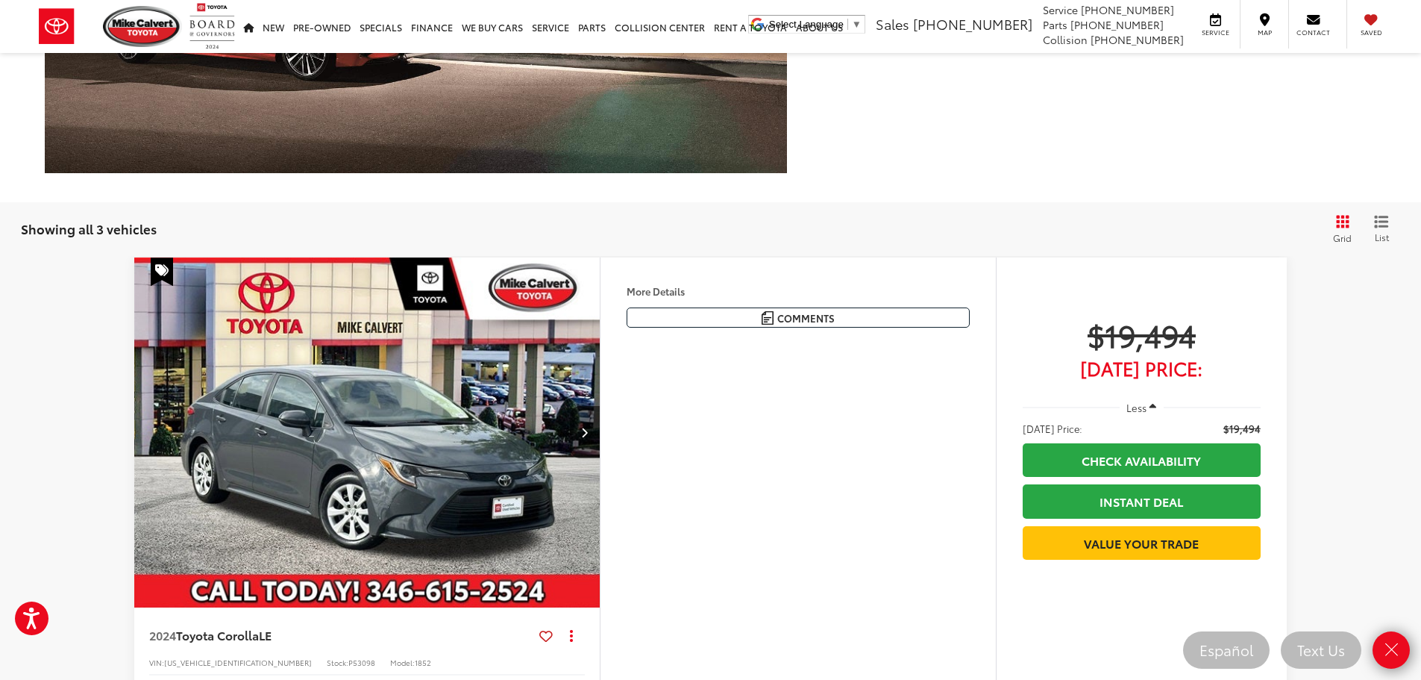
click at [0, 0] on button "More..." at bounding box center [0, 0] width 0 height 0
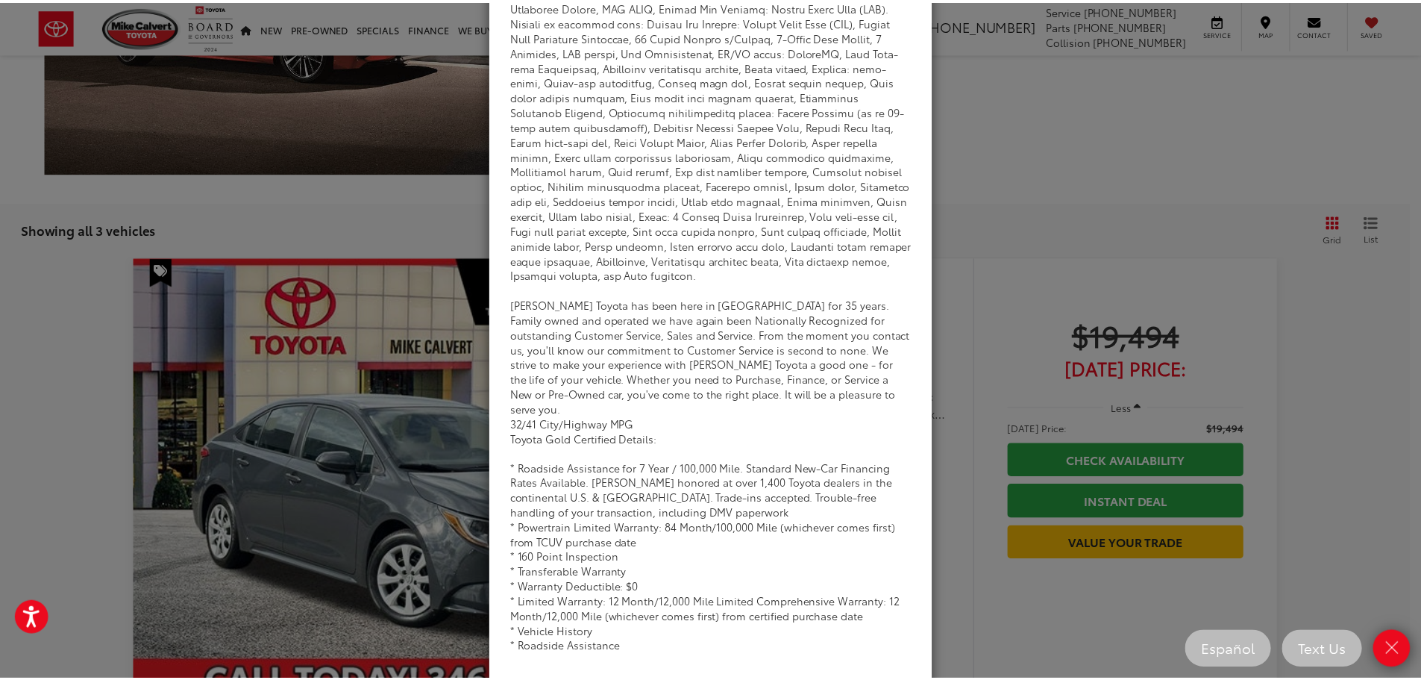
scroll to position [199, 0]
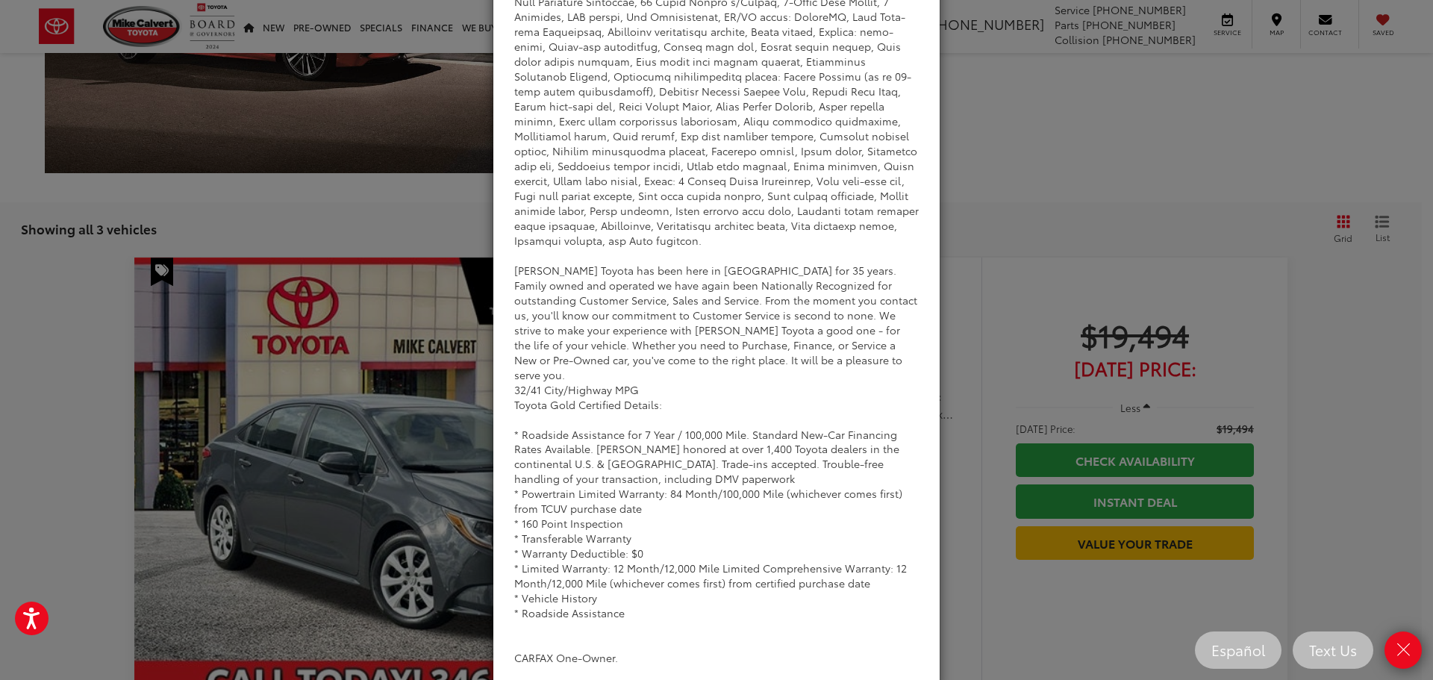
click at [995, 95] on div "Dealer Comments Mike Calvert Toyota has been here in Houston for 35 years. Fami…" at bounding box center [716, 340] width 1433 height 680
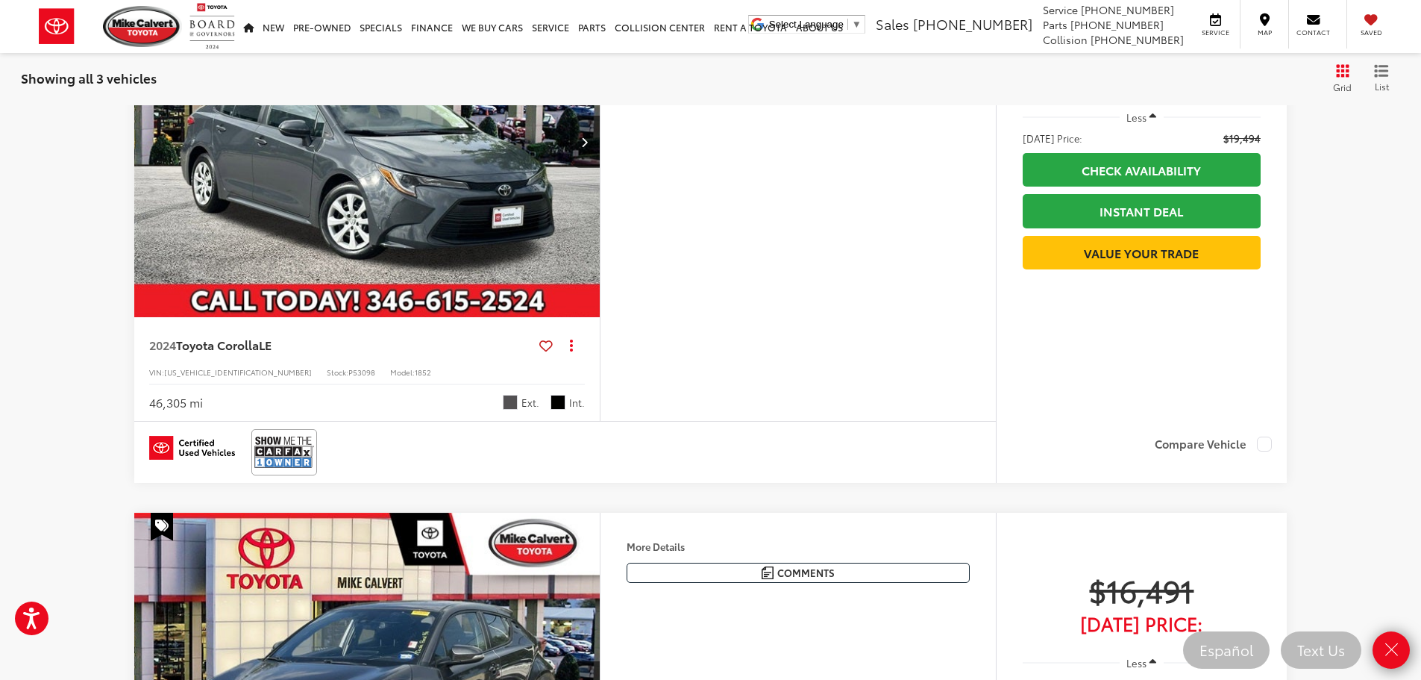
scroll to position [649, 0]
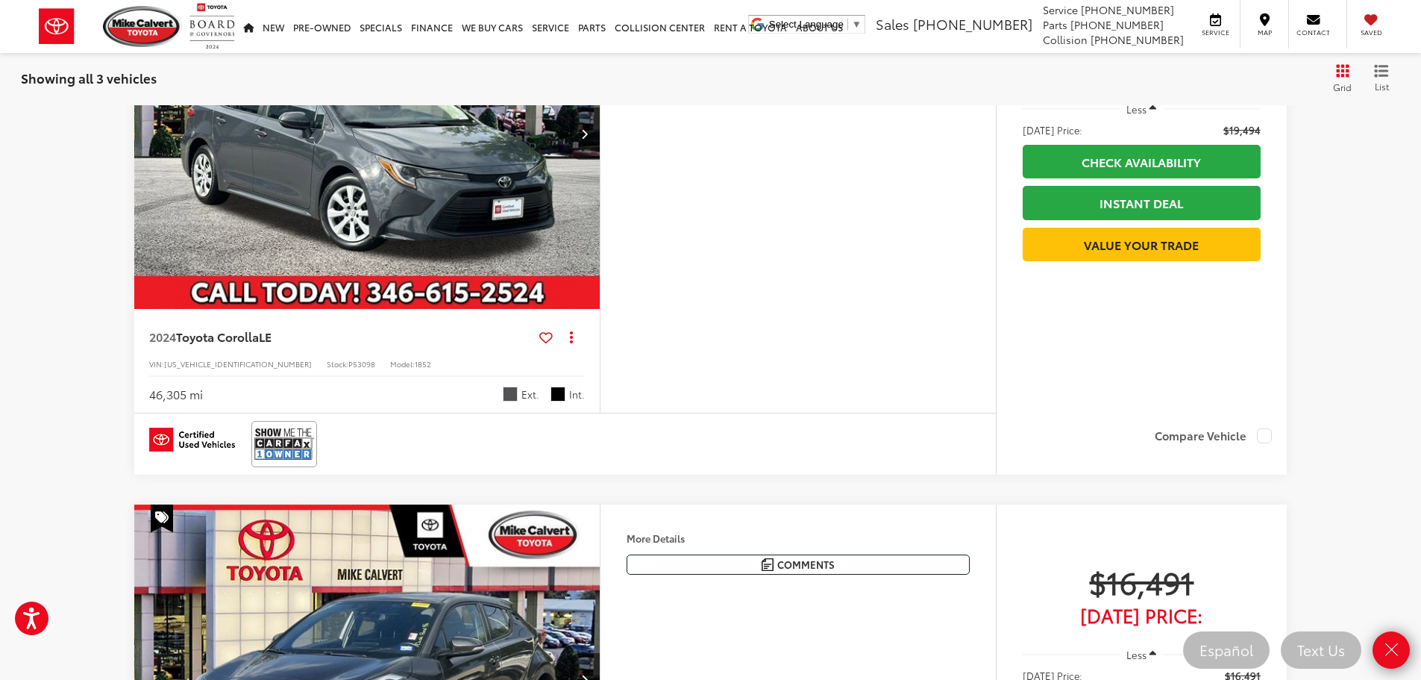
click at [1005, 366] on div "Track Price $19,494 Today's Price: Less Today's Price: $19,494 Check Availabili…" at bounding box center [1141, 188] width 291 height 458
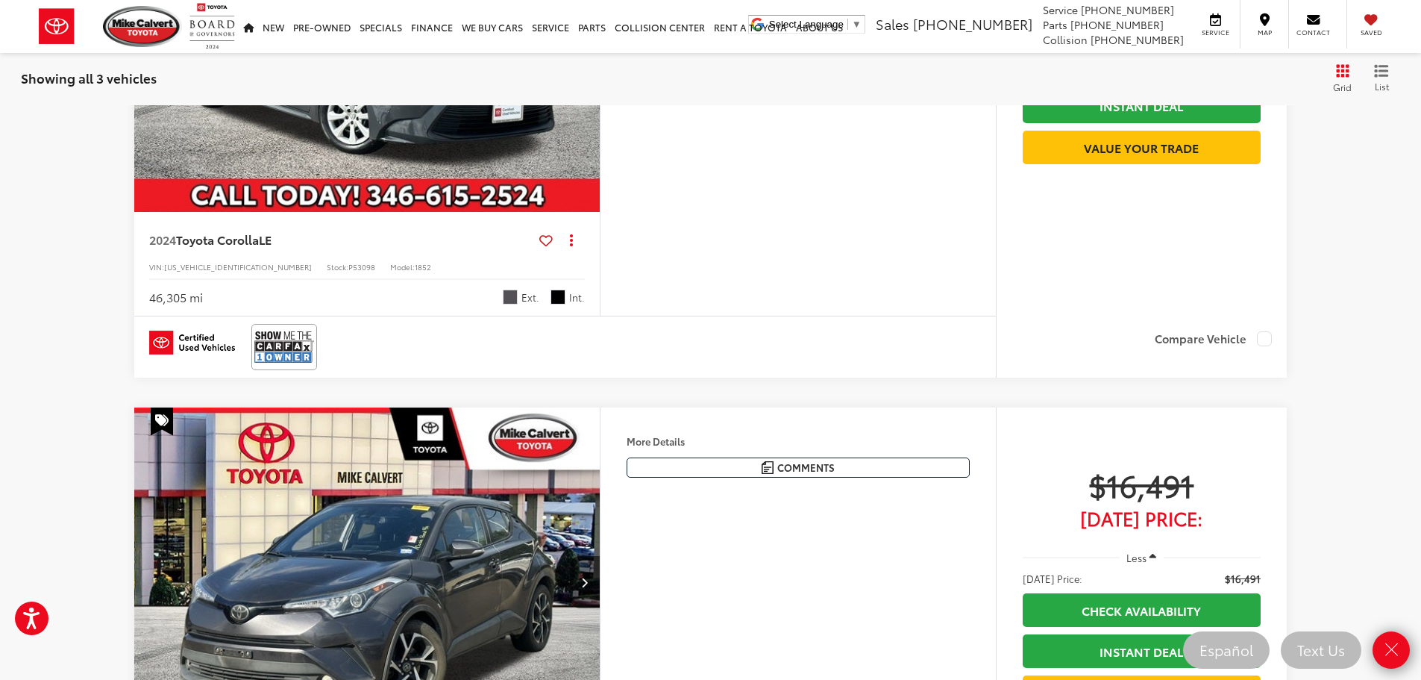
scroll to position [522, 0]
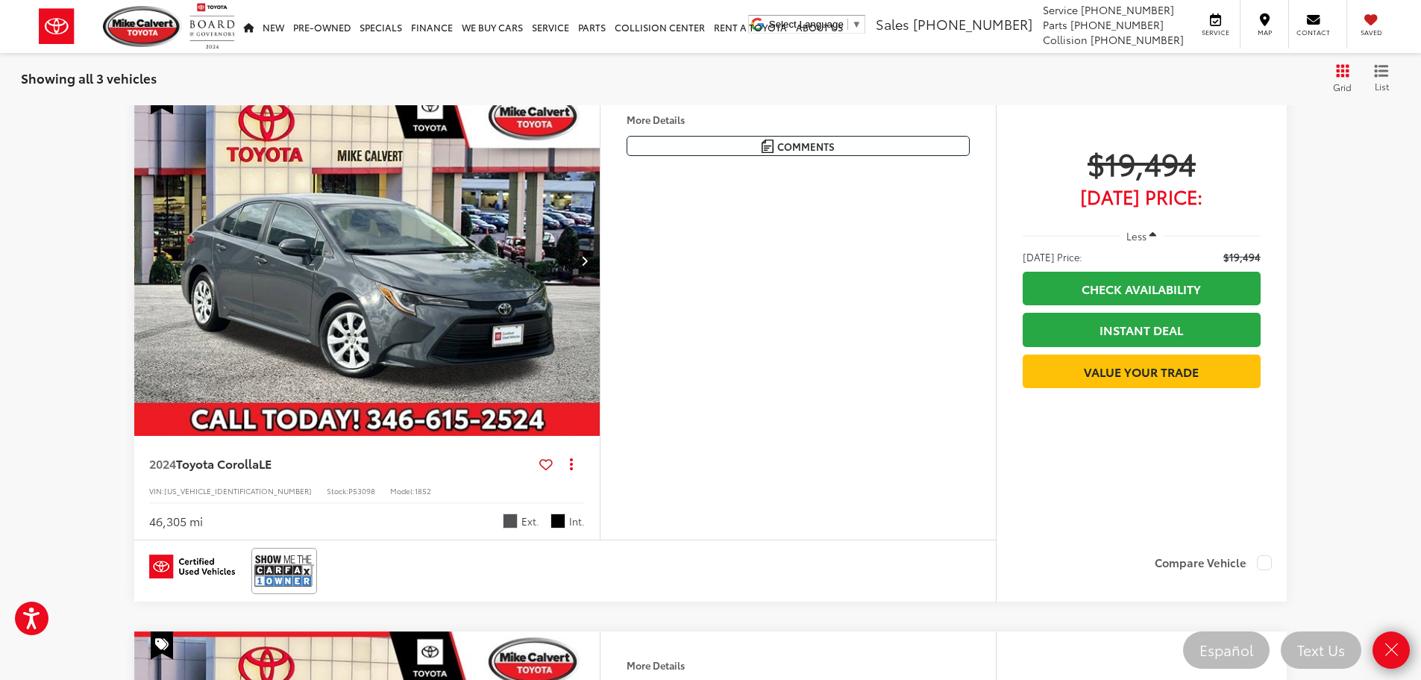
click at [939, 80] on div "Showing all 3 vehicles Clear All + 0" at bounding box center [666, 78] width 1291 height 15
